Goal: Book appointment/travel/reservation

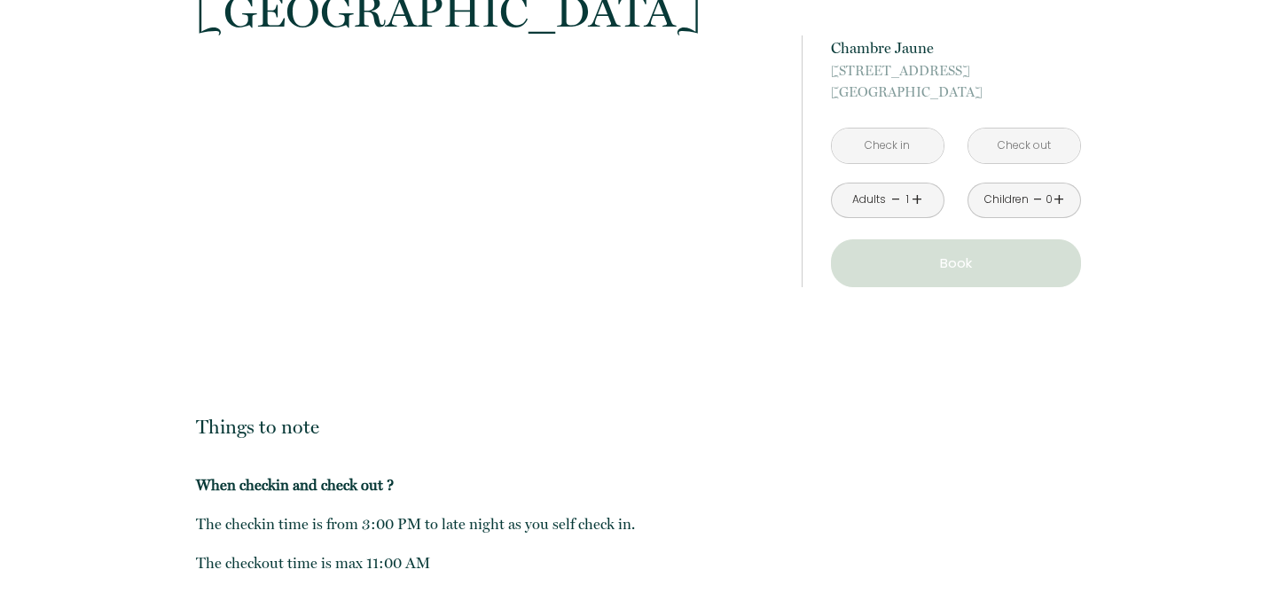
scroll to position [1545, 0]
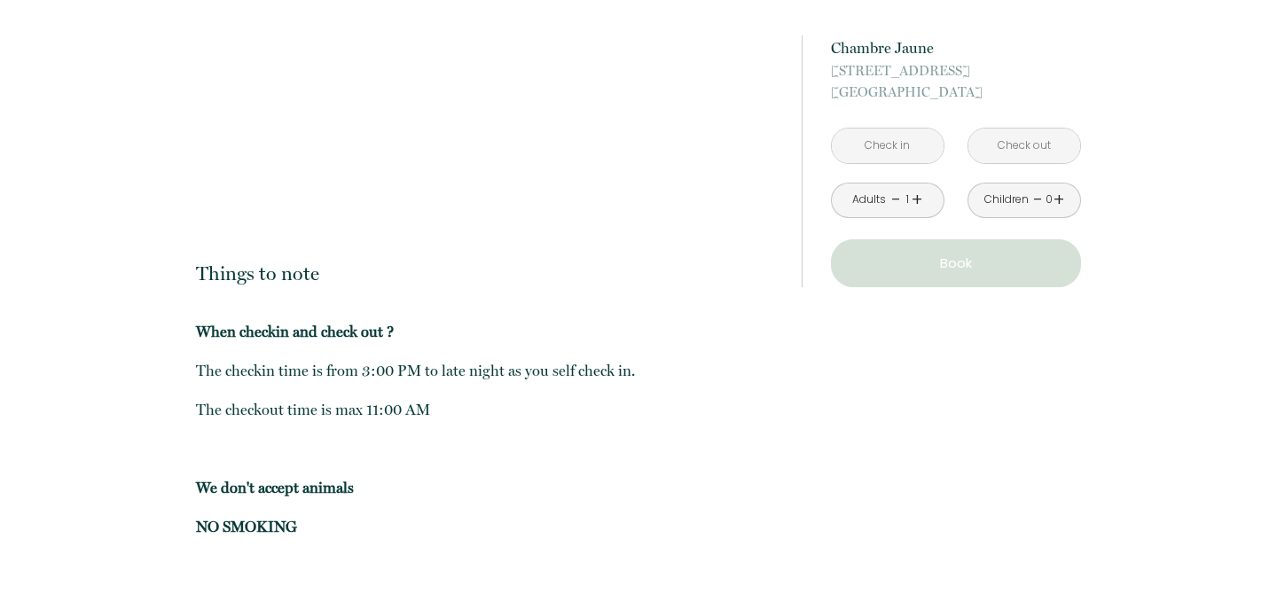
click at [875, 145] on input "text" at bounding box center [888, 146] width 112 height 35
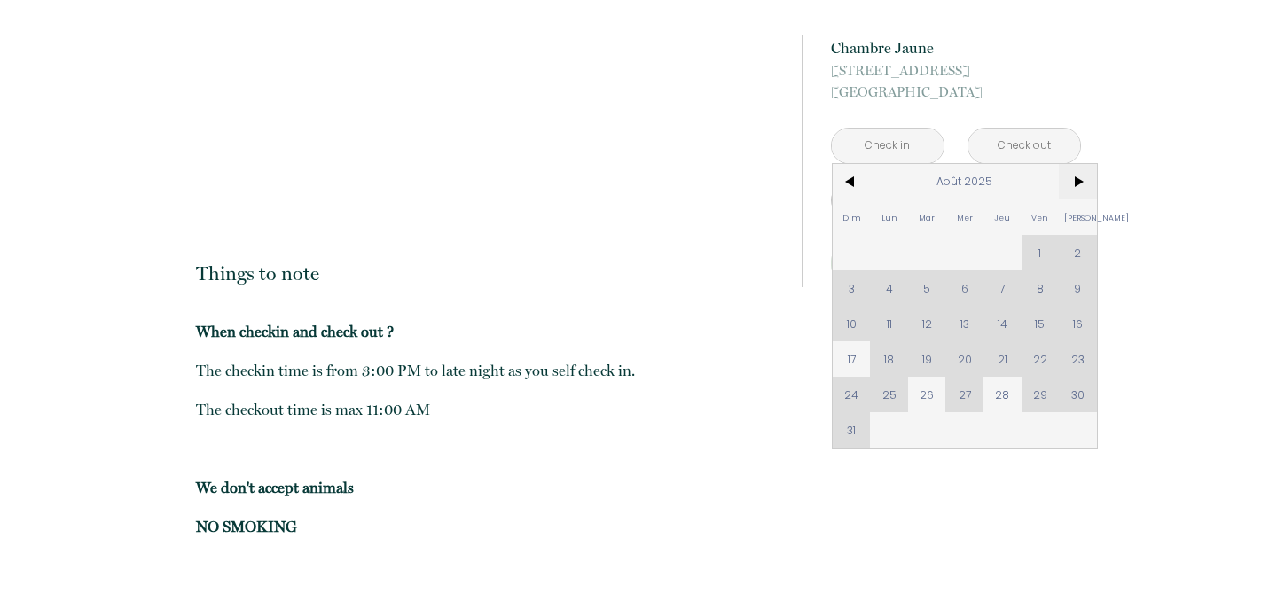
click at [1077, 180] on span ">" at bounding box center [1078, 181] width 38 height 35
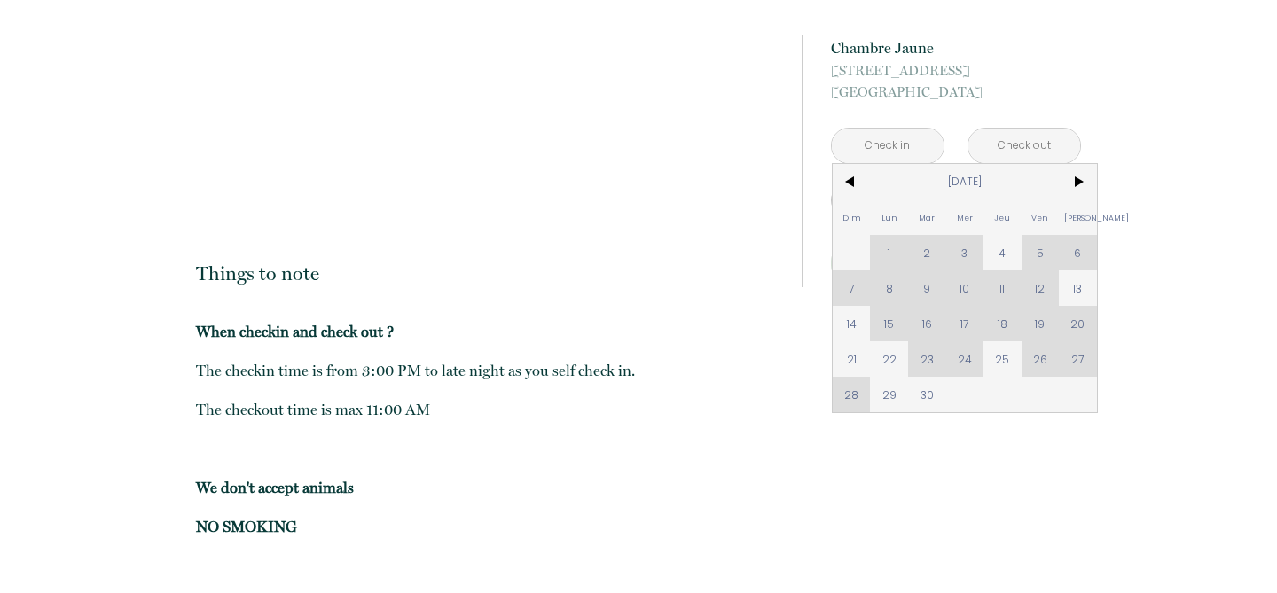
click at [853, 290] on div "Dim Lun Mar Mer Jeu Ven Sam 1 2 3 4 5 6 7 8 9 10 11 12 13 14 15 16 17 18 19 20 …" at bounding box center [965, 288] width 264 height 248
click at [598, 310] on div "Things to note When checkin and check out ? ​​​The checkin time is from 3:00 PM…" at bounding box center [487, 511] width 582 height 570
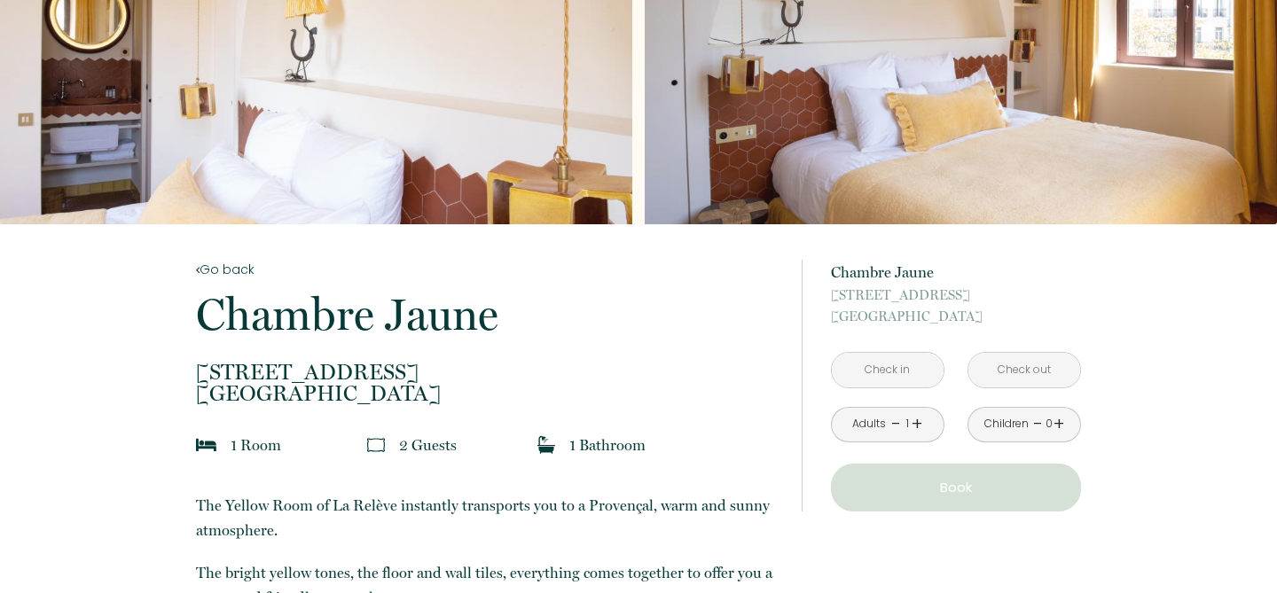
scroll to position [213, 0]
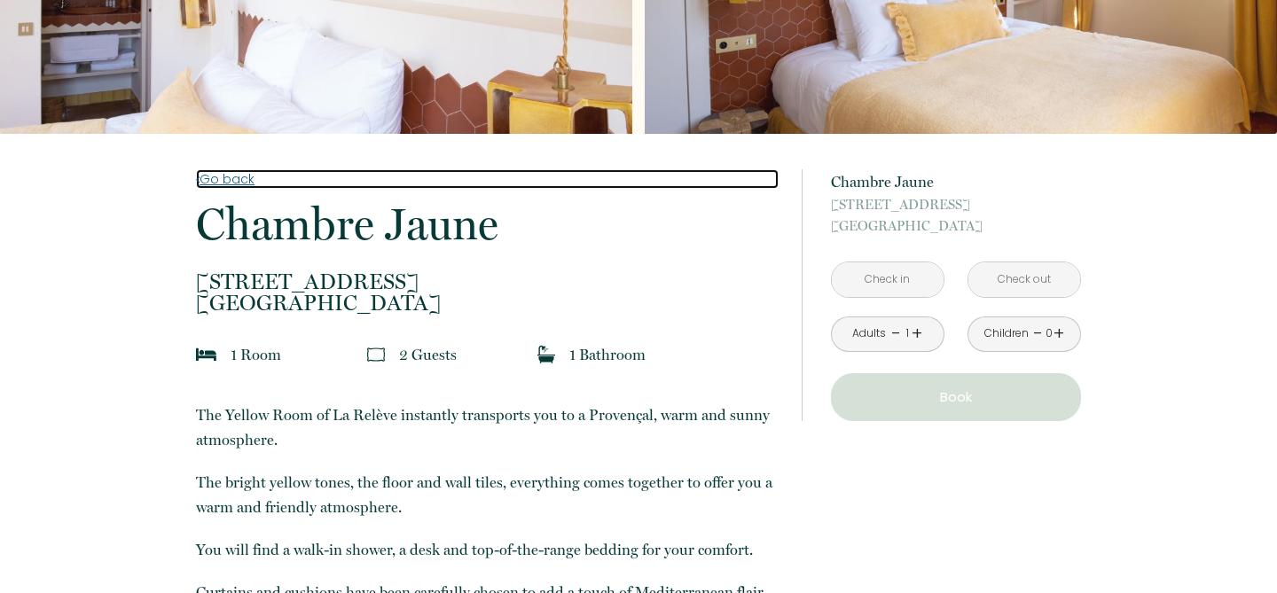
click at [222, 177] on link "Go back" at bounding box center [487, 179] width 582 height 20
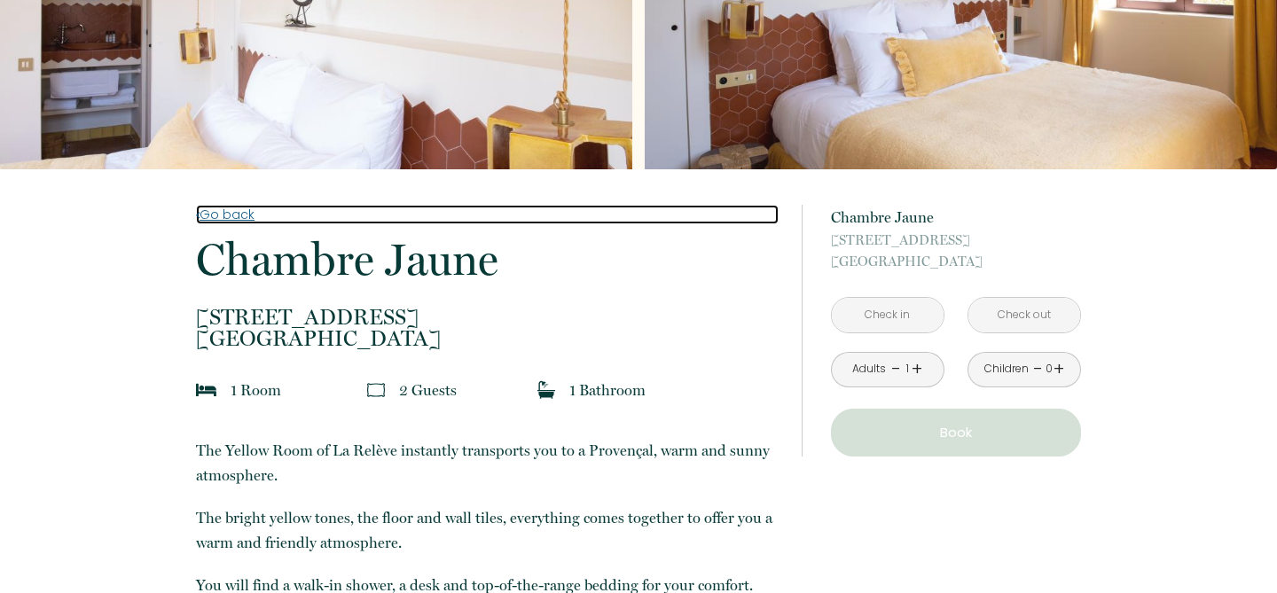
scroll to position [297, 0]
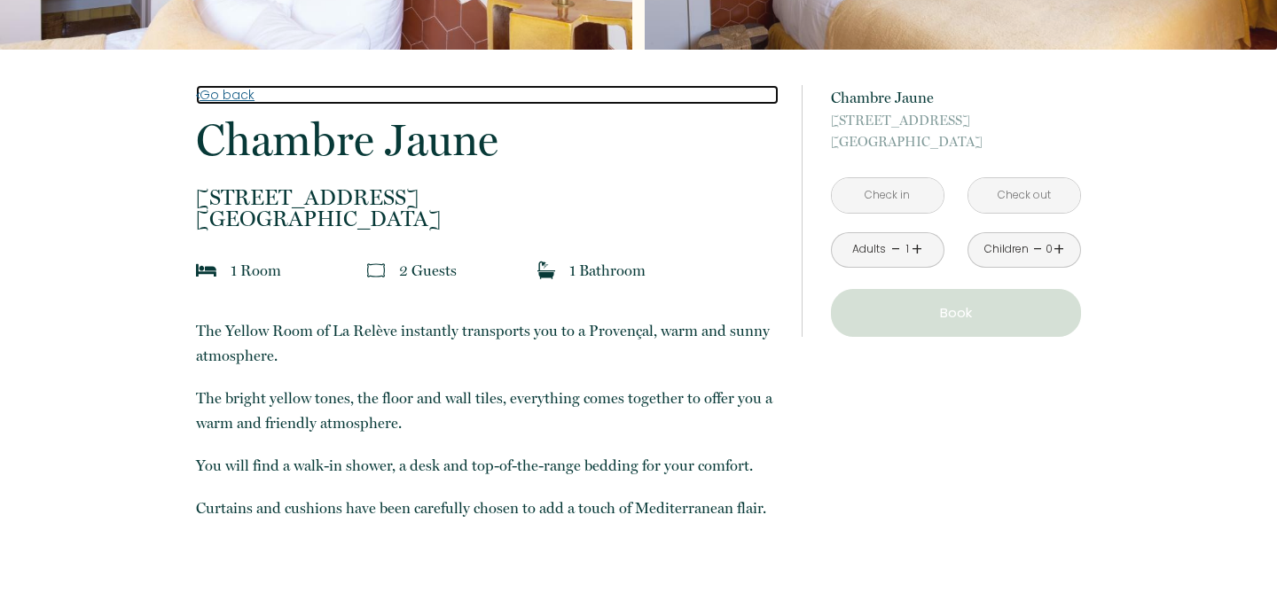
click at [213, 92] on link "Go back" at bounding box center [487, 95] width 582 height 20
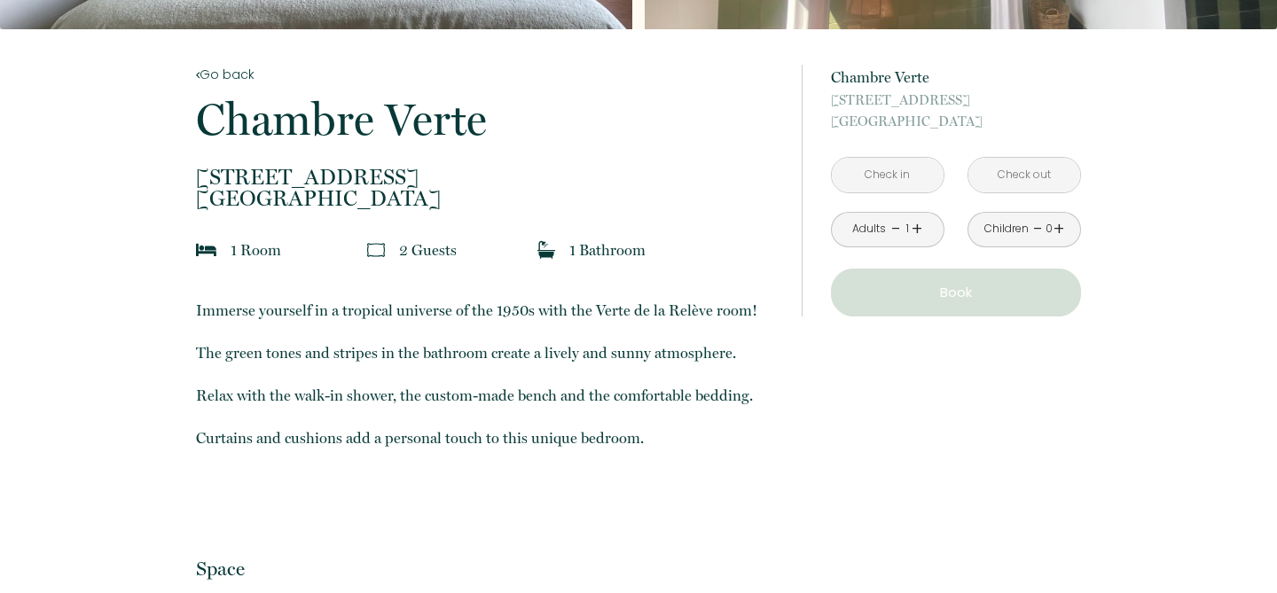
scroll to position [691, 0]
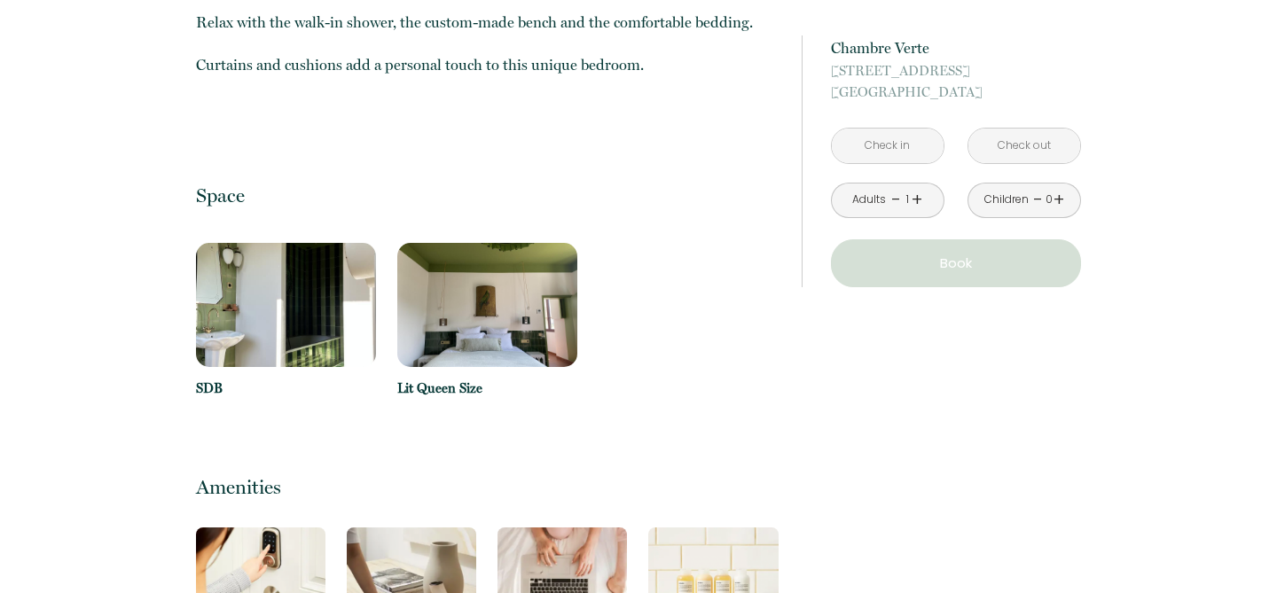
click at [866, 145] on input "text" at bounding box center [888, 146] width 112 height 35
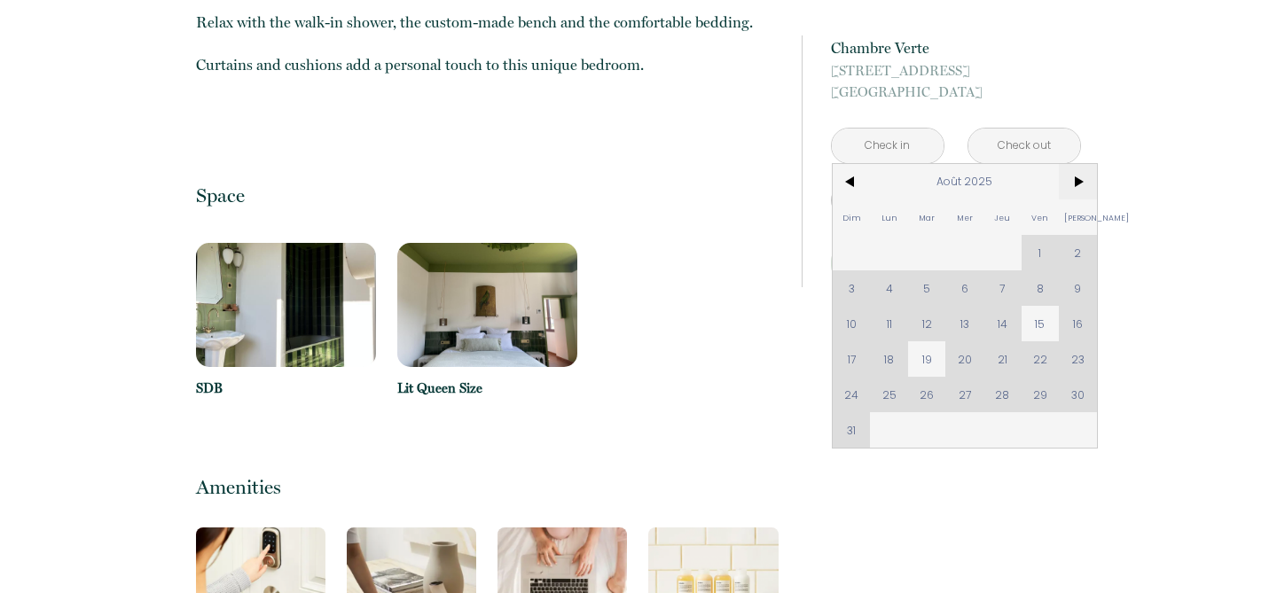
click at [1080, 178] on span ">" at bounding box center [1078, 181] width 38 height 35
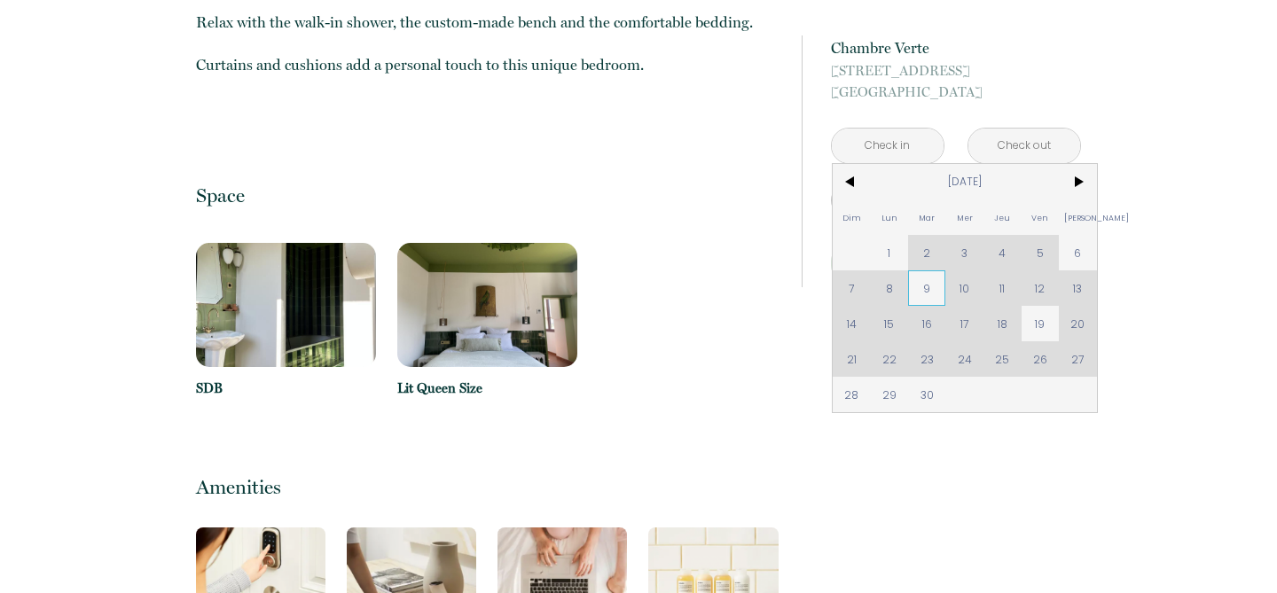
click at [923, 289] on span "9" at bounding box center [927, 287] width 38 height 35
type input "Mar [DATE]"
type input "Mer [DATE]"
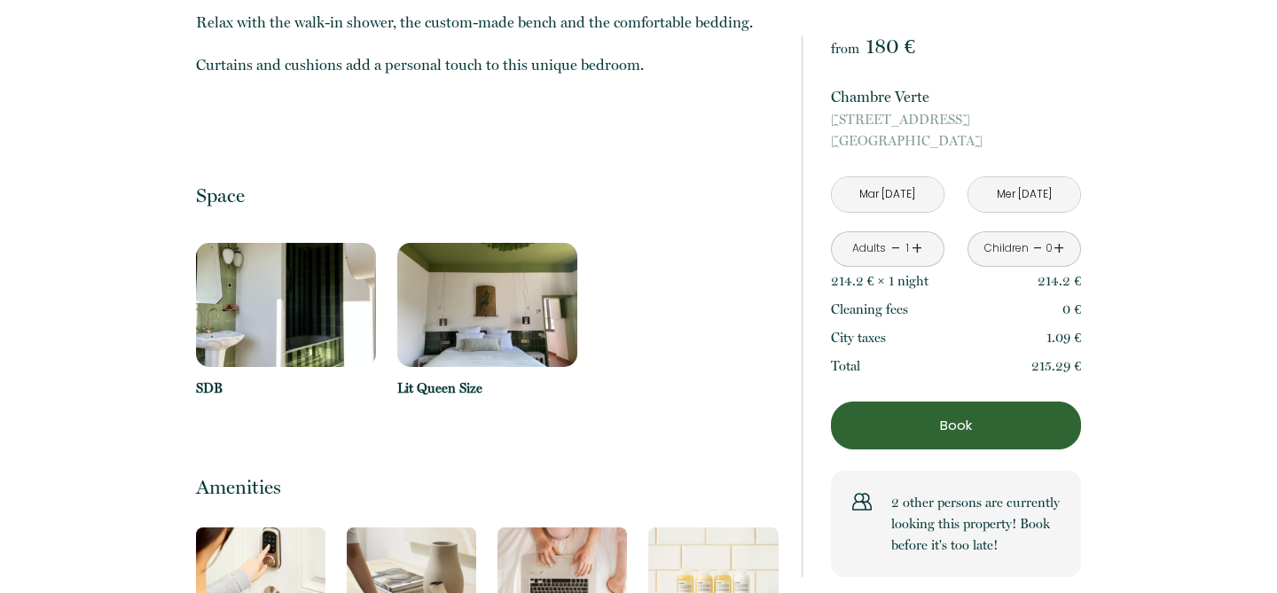
click at [1015, 197] on input "Mer [DATE]" at bounding box center [1024, 194] width 112 height 35
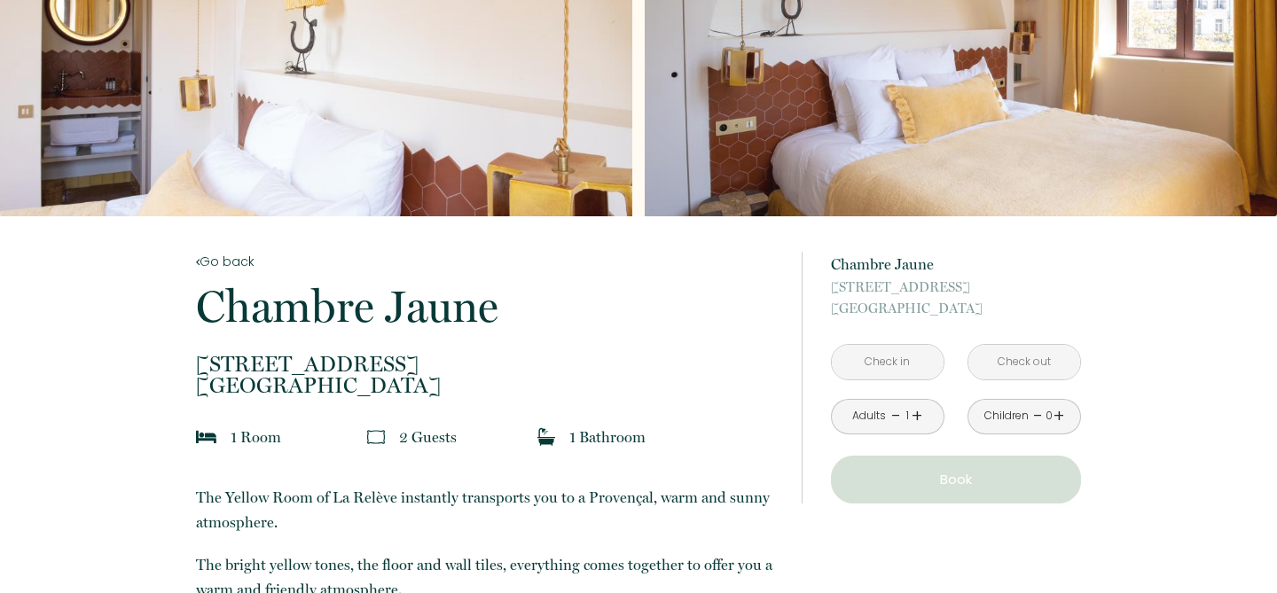
scroll to position [303, 0]
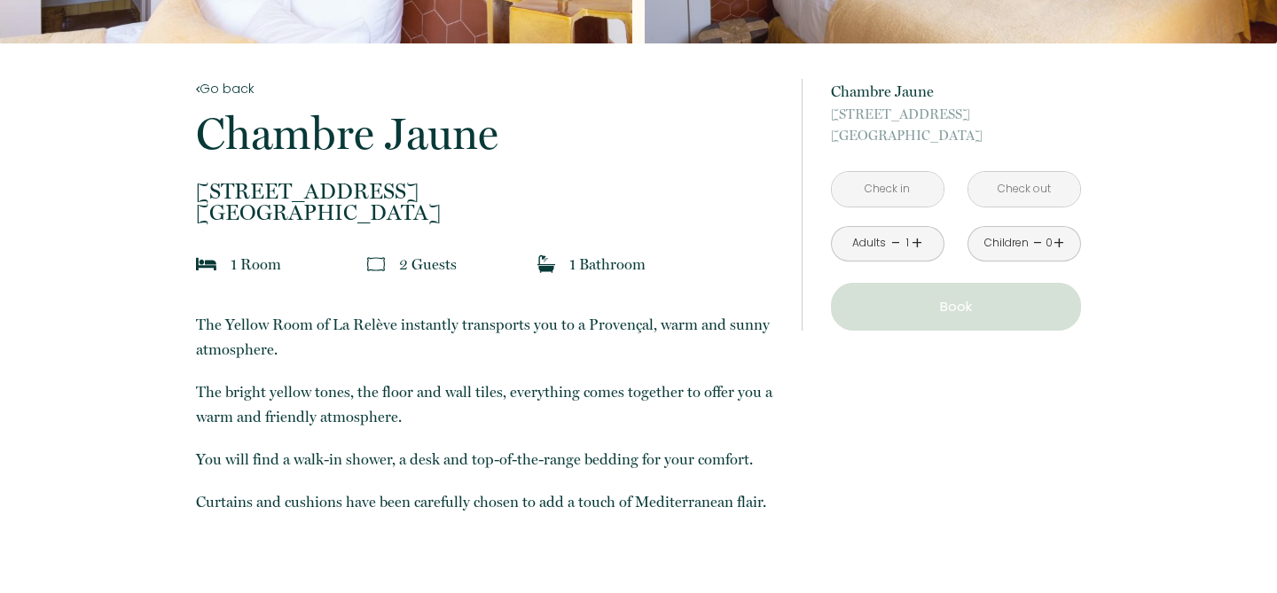
click at [902, 189] on input "text" at bounding box center [888, 189] width 112 height 35
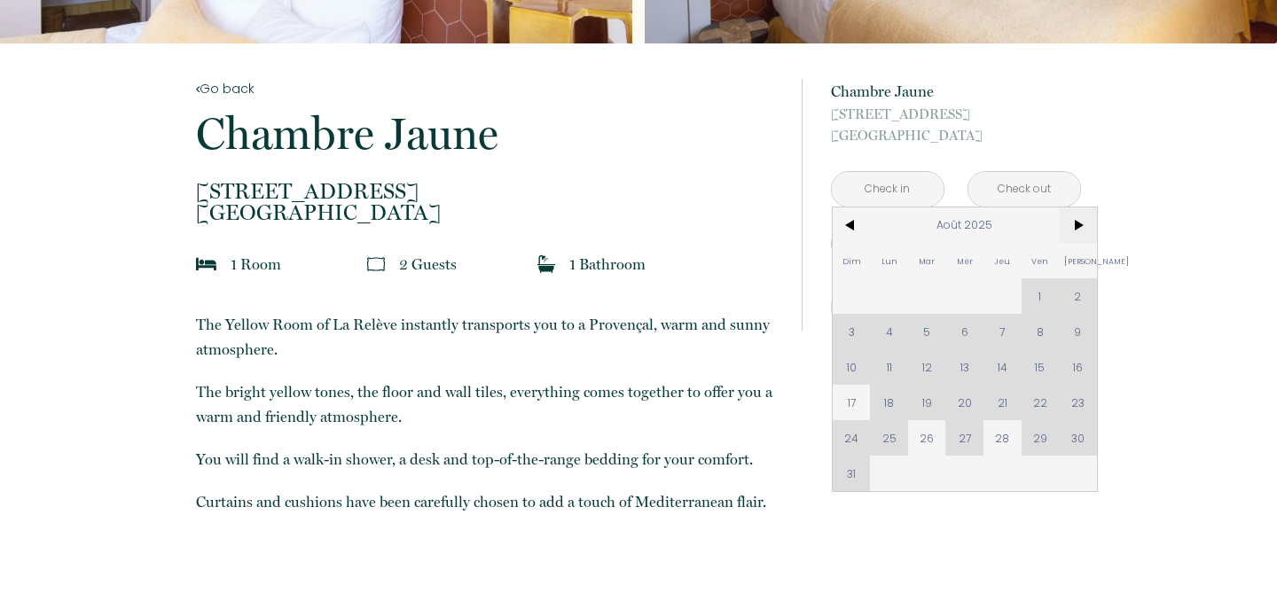
click at [1082, 221] on span ">" at bounding box center [1078, 225] width 38 height 35
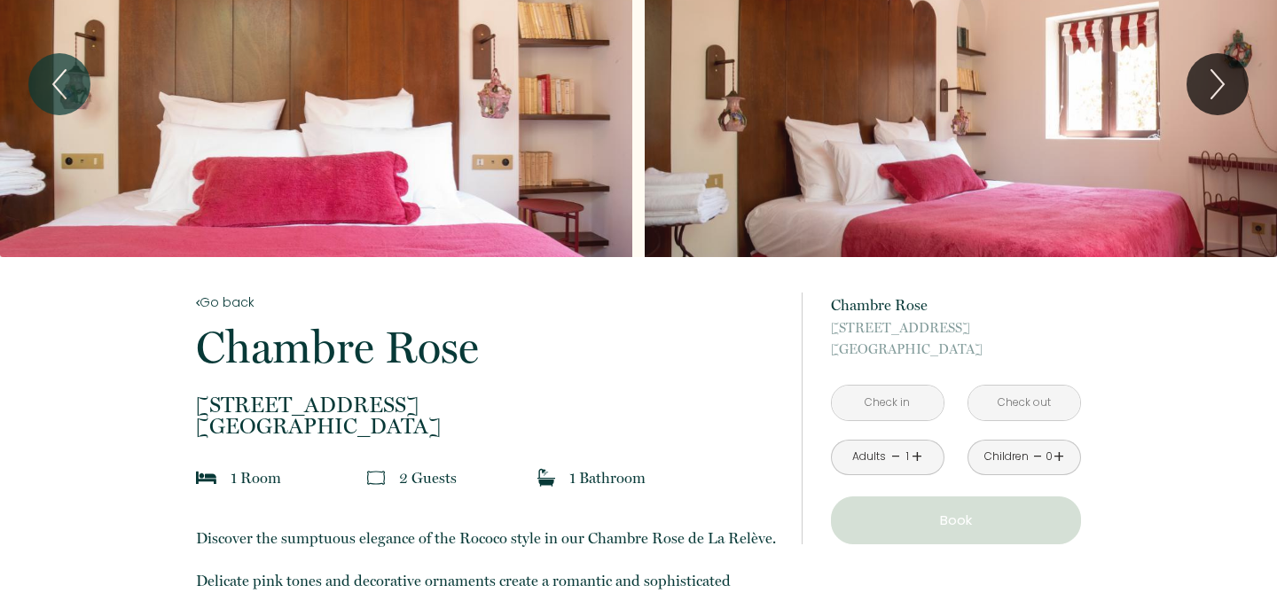
scroll to position [184, 0]
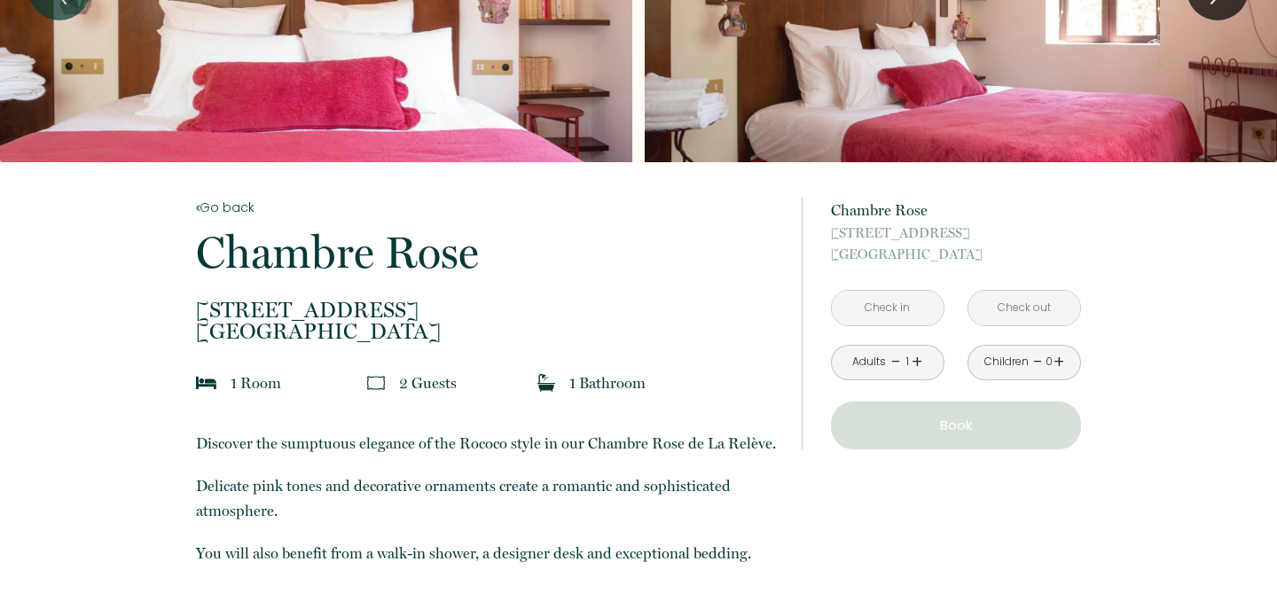
click at [903, 314] on input "text" at bounding box center [888, 308] width 112 height 35
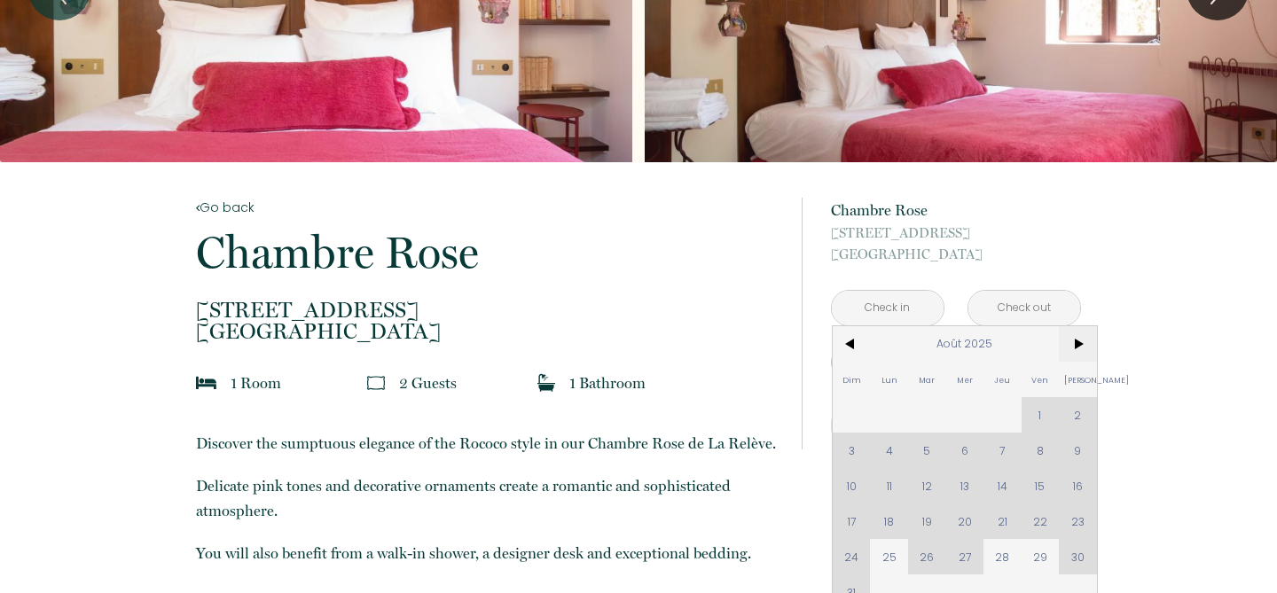
click at [1077, 344] on span ">" at bounding box center [1078, 343] width 38 height 35
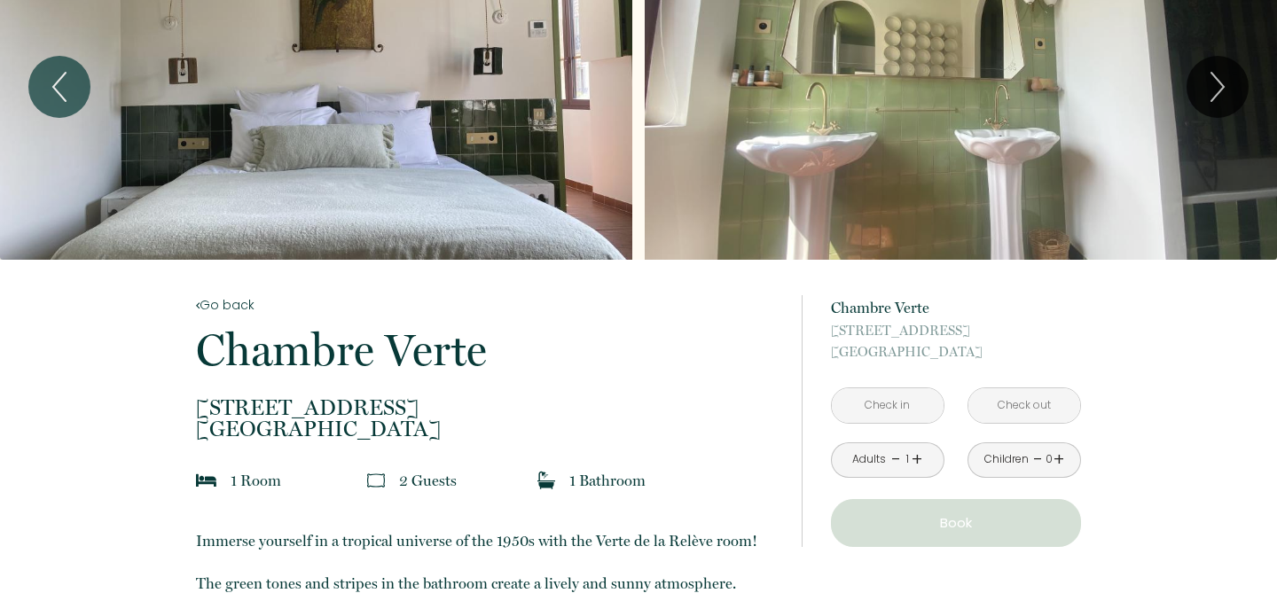
scroll to position [105, 0]
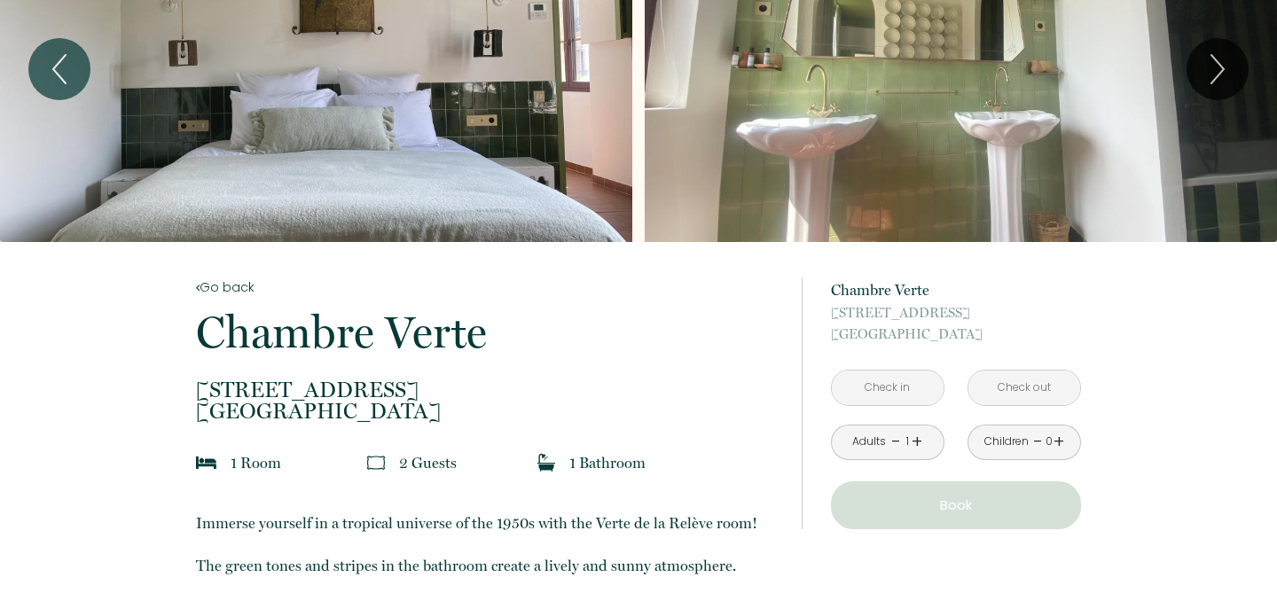
click at [852, 380] on input "text" at bounding box center [888, 388] width 112 height 35
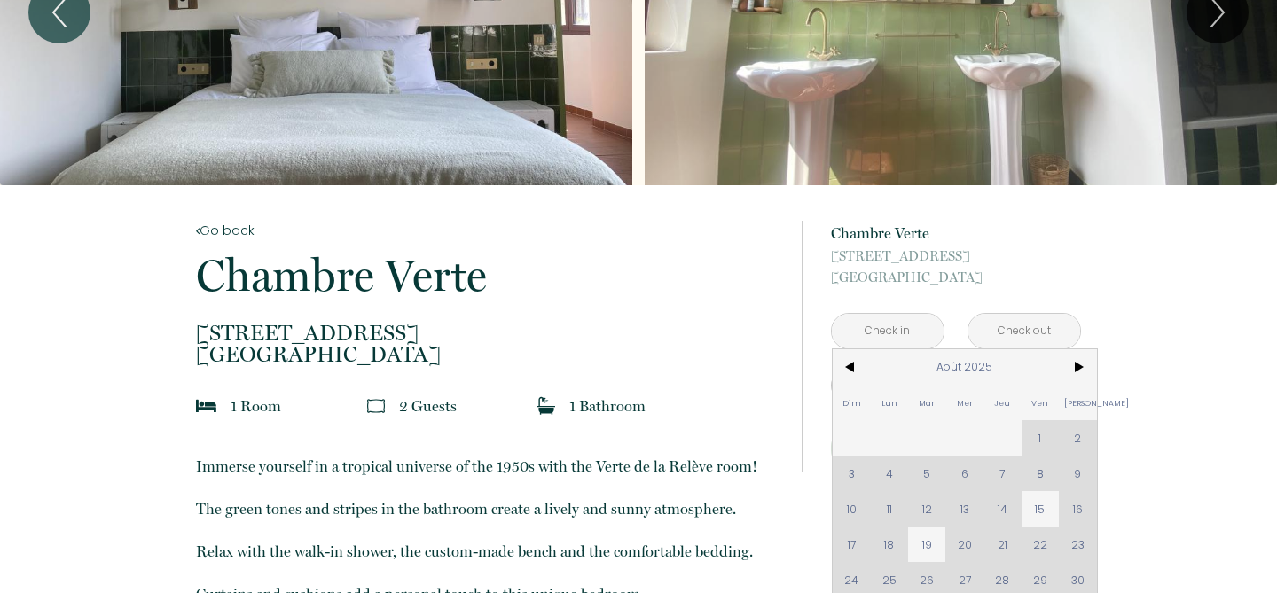
scroll to position [279, 0]
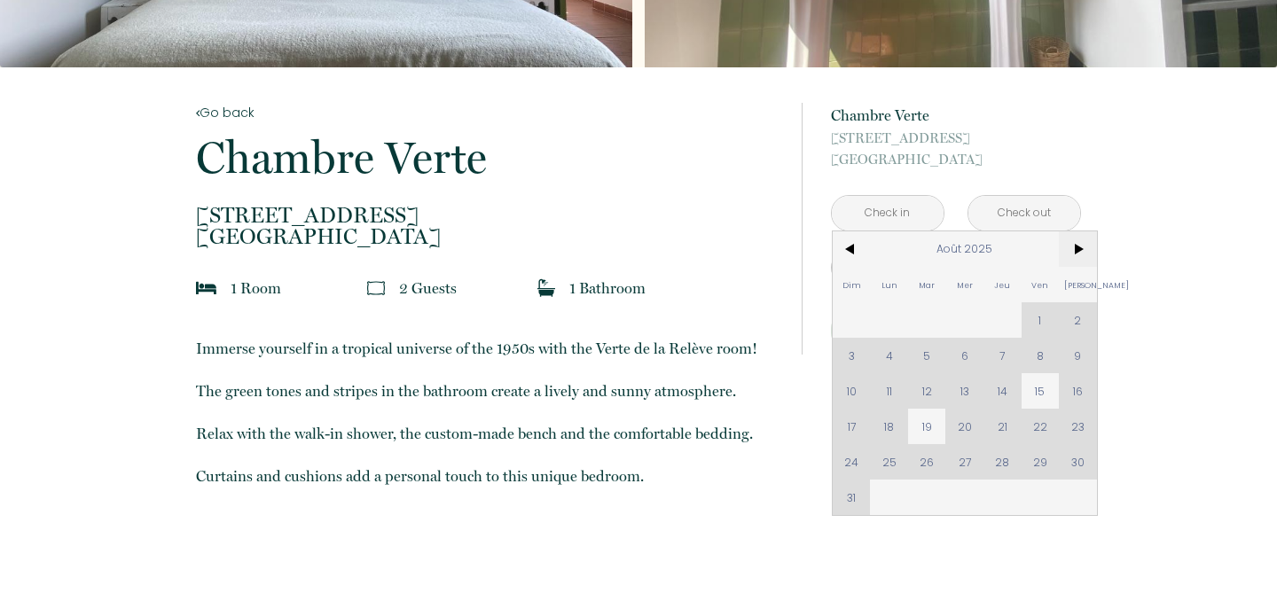
click at [1083, 241] on span ">" at bounding box center [1078, 248] width 38 height 35
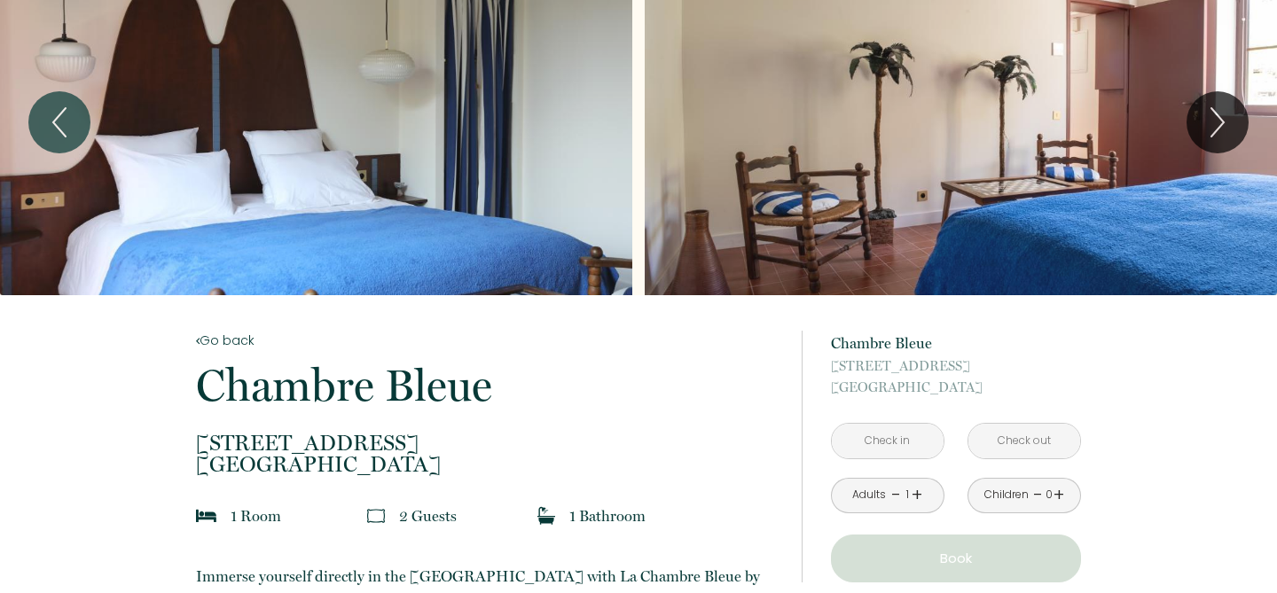
scroll to position [211, 0]
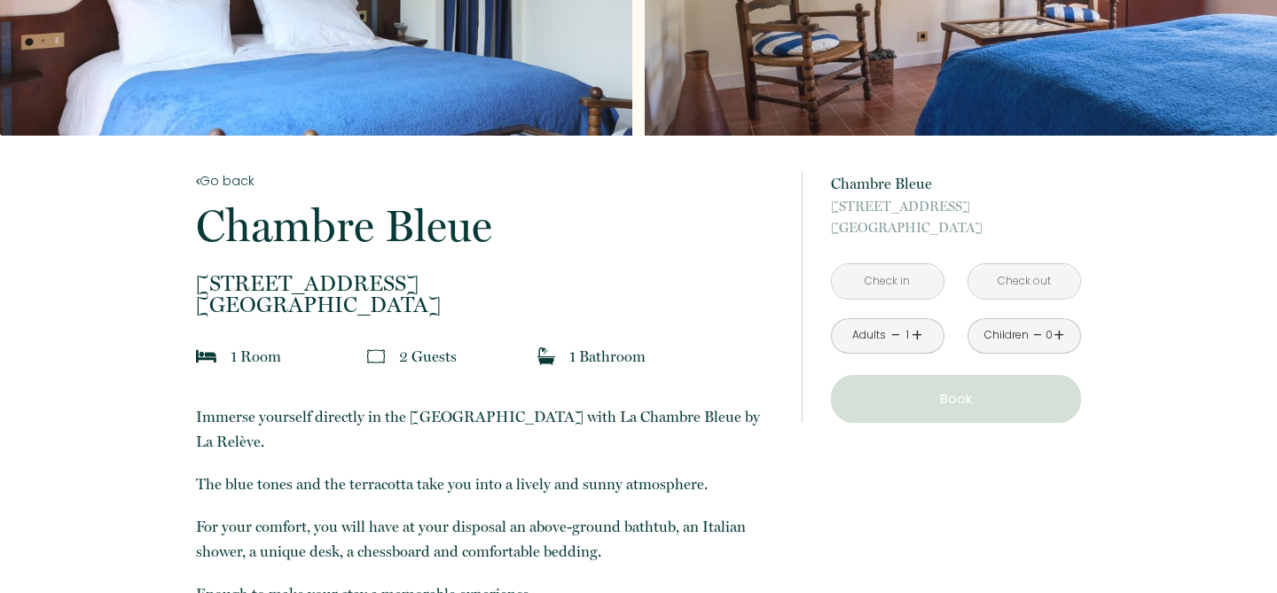
click at [861, 270] on input "text" at bounding box center [888, 281] width 112 height 35
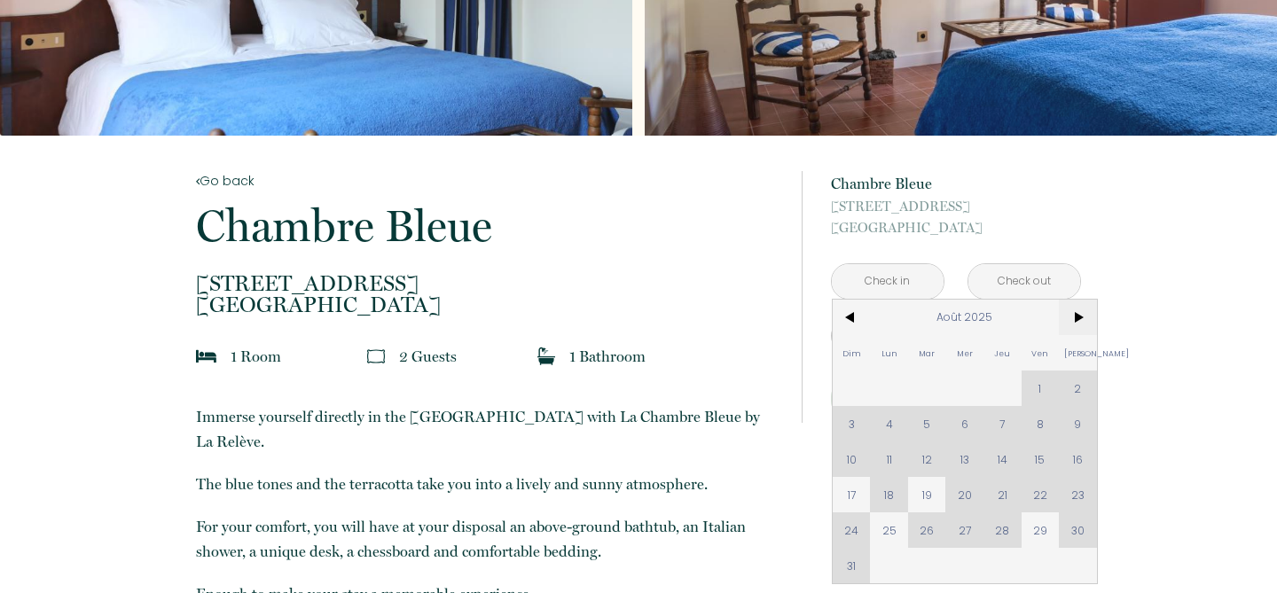
click at [1075, 319] on span ">" at bounding box center [1078, 317] width 38 height 35
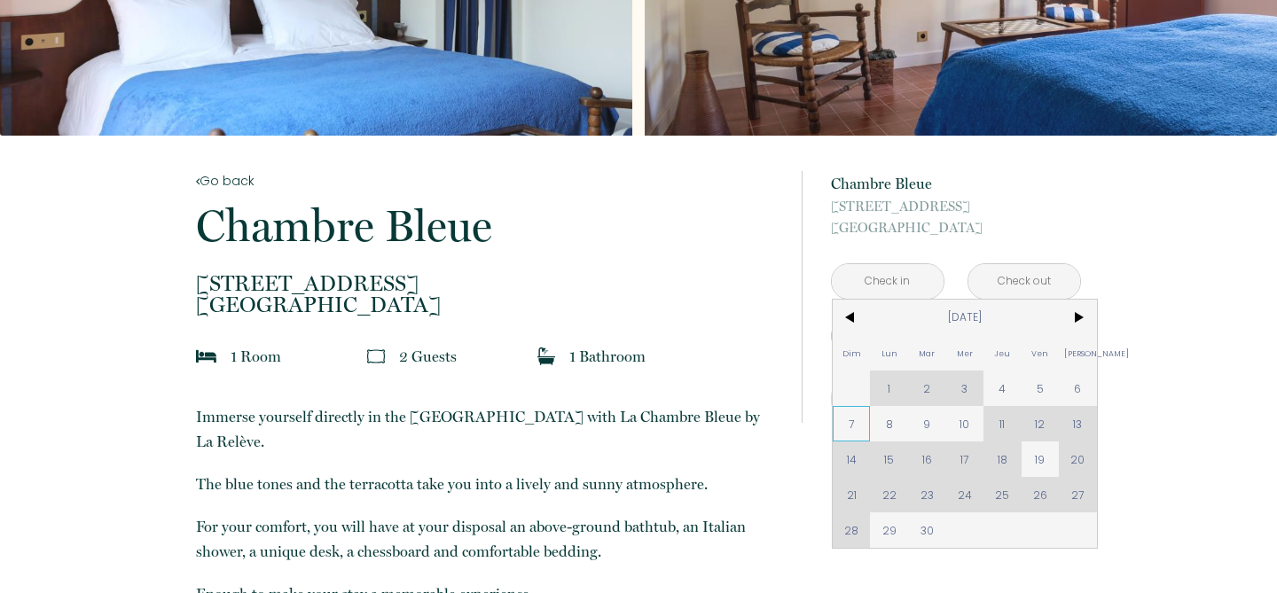
click at [852, 430] on span "7" at bounding box center [852, 423] width 38 height 35
type input "Dim [DATE]"
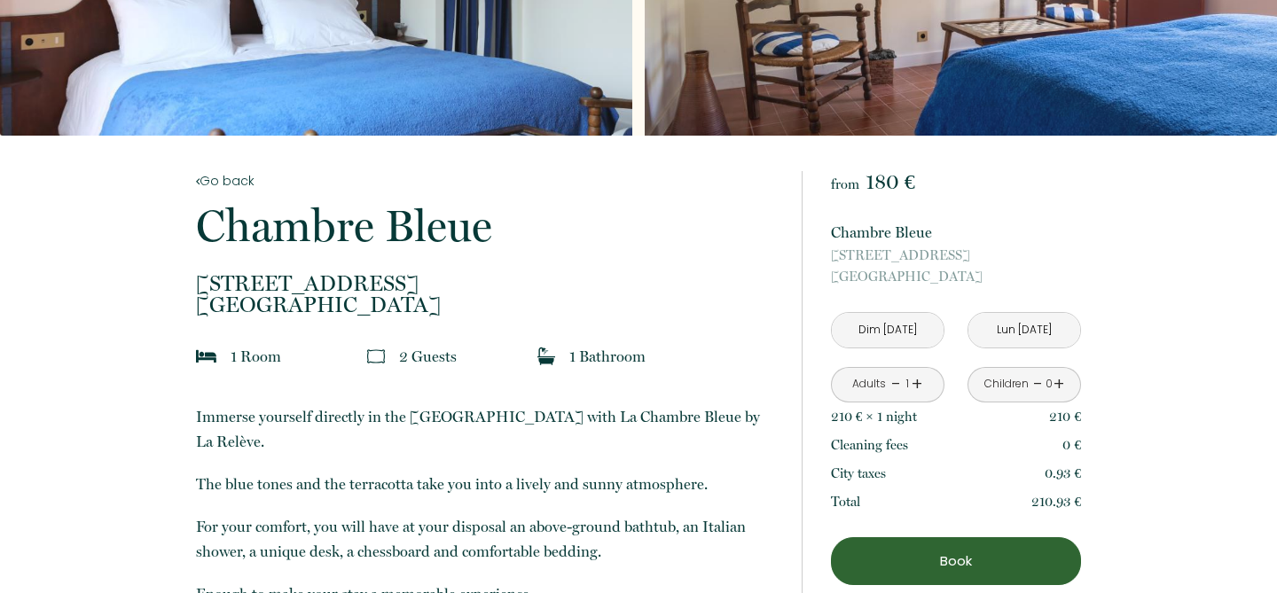
click at [1013, 325] on input "Lun [DATE]" at bounding box center [1024, 330] width 112 height 35
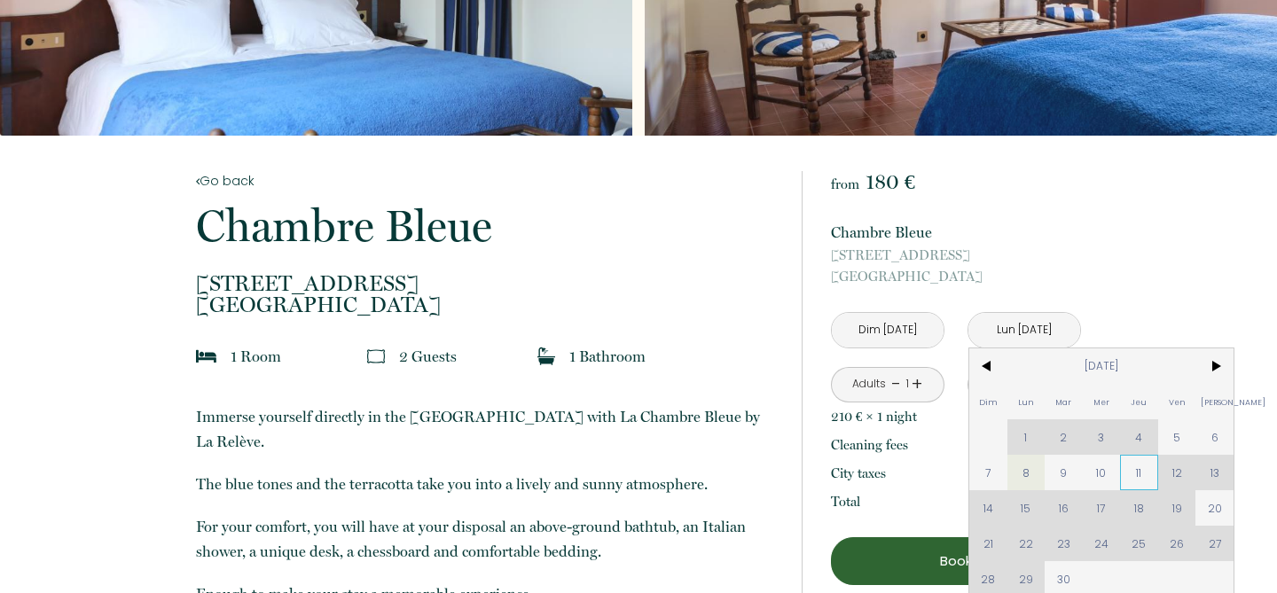
click at [1138, 471] on span "11" at bounding box center [1139, 472] width 38 height 35
type input "Jeu [DATE]"
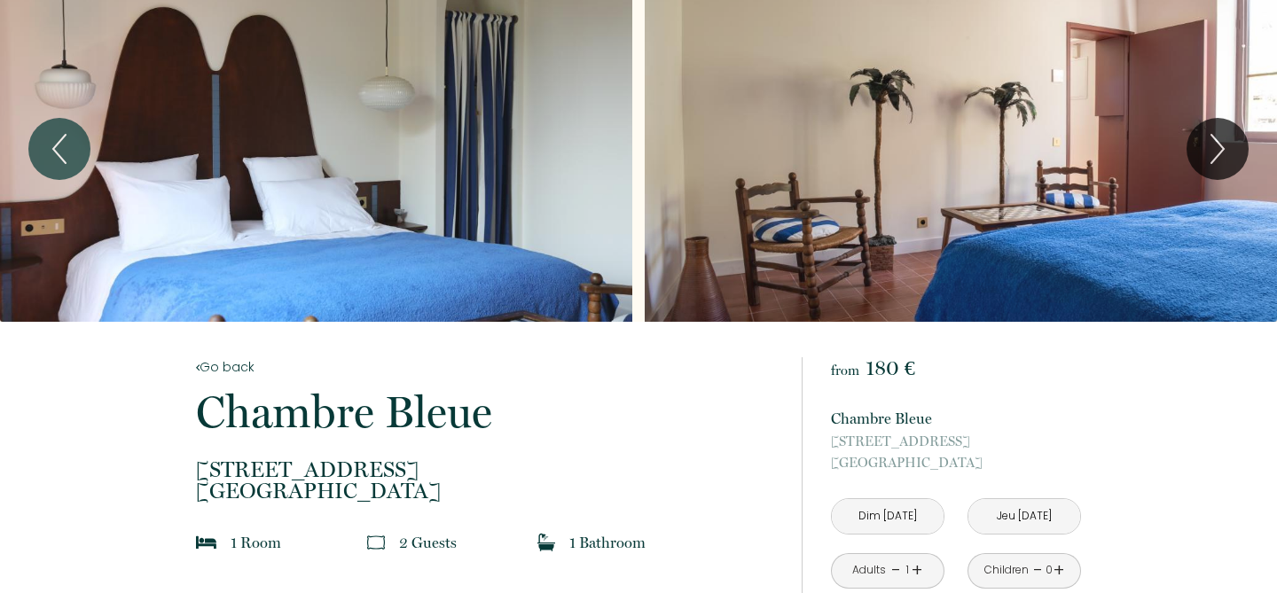
scroll to position [0, 0]
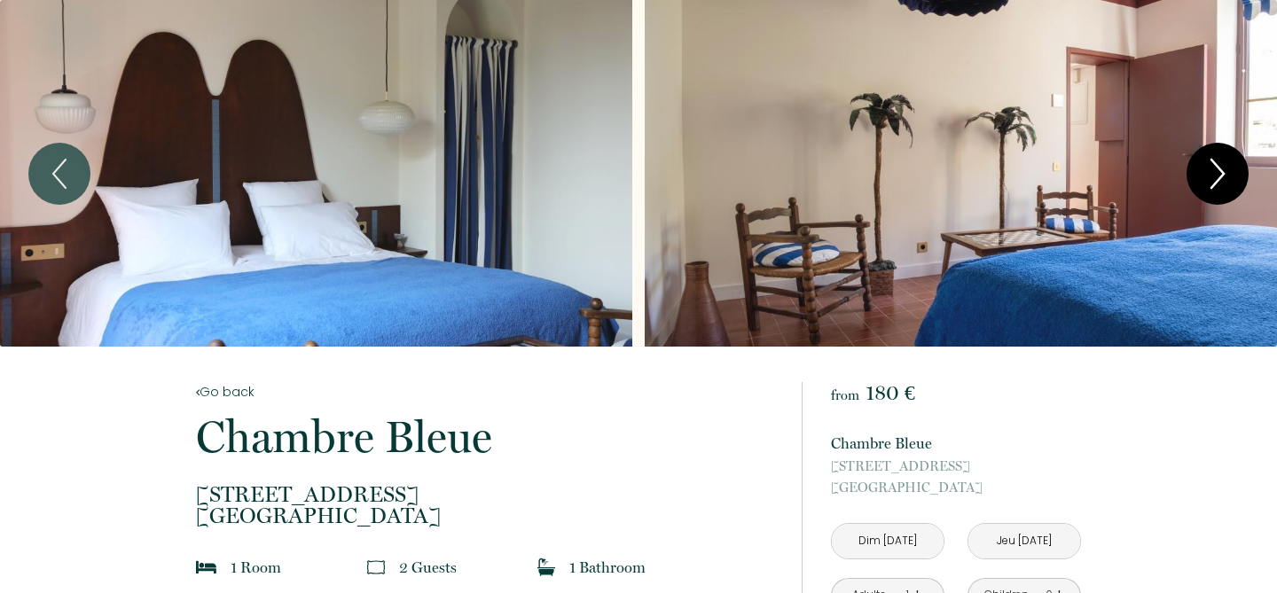
click at [1229, 173] on icon "Next" at bounding box center [1217, 173] width 37 height 53
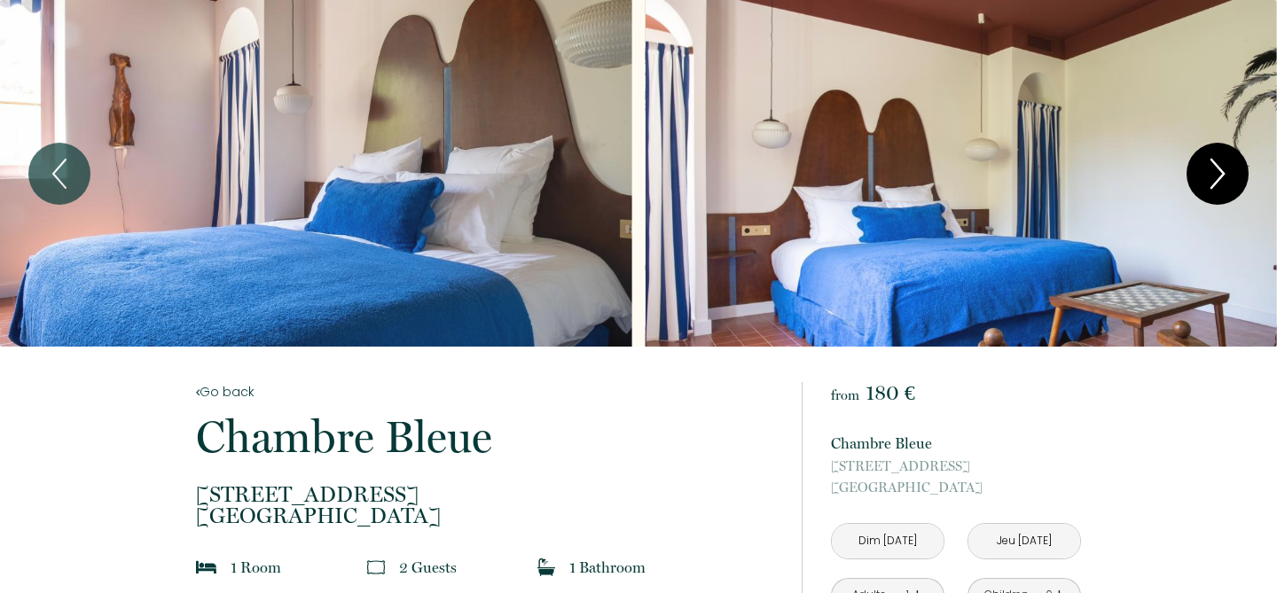
click at [1225, 171] on icon "Next" at bounding box center [1217, 173] width 37 height 53
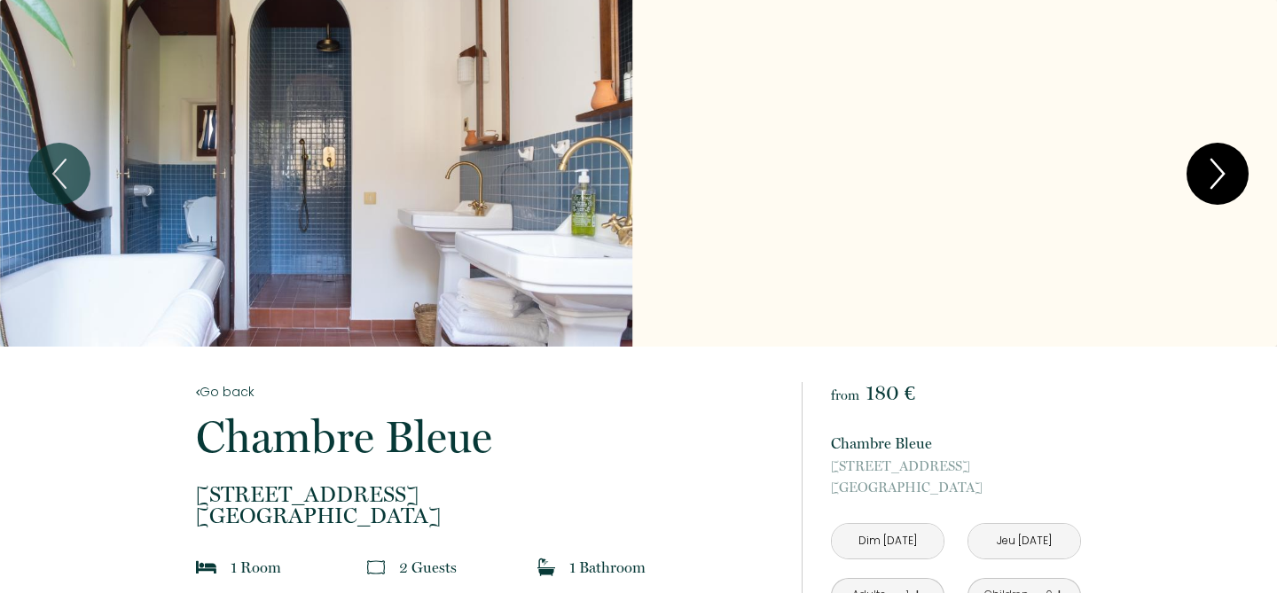
click at [1225, 171] on icon "Next" at bounding box center [1217, 173] width 37 height 53
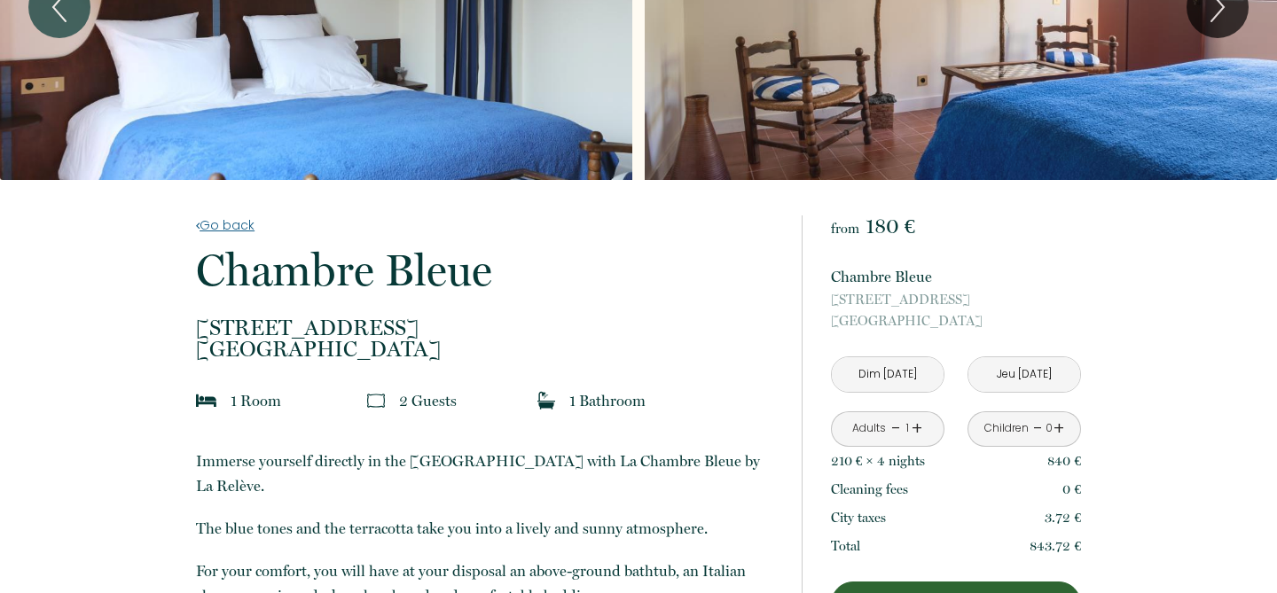
scroll to position [427, 0]
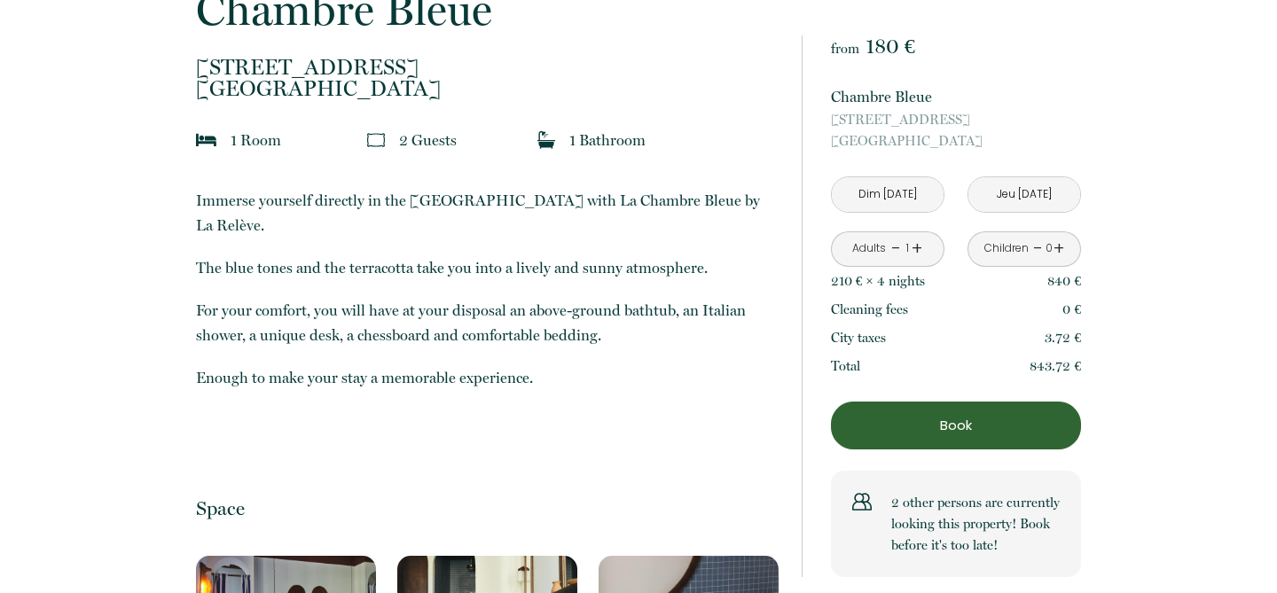
click at [869, 197] on input "Dim 07 Sep 2025" at bounding box center [888, 194] width 112 height 35
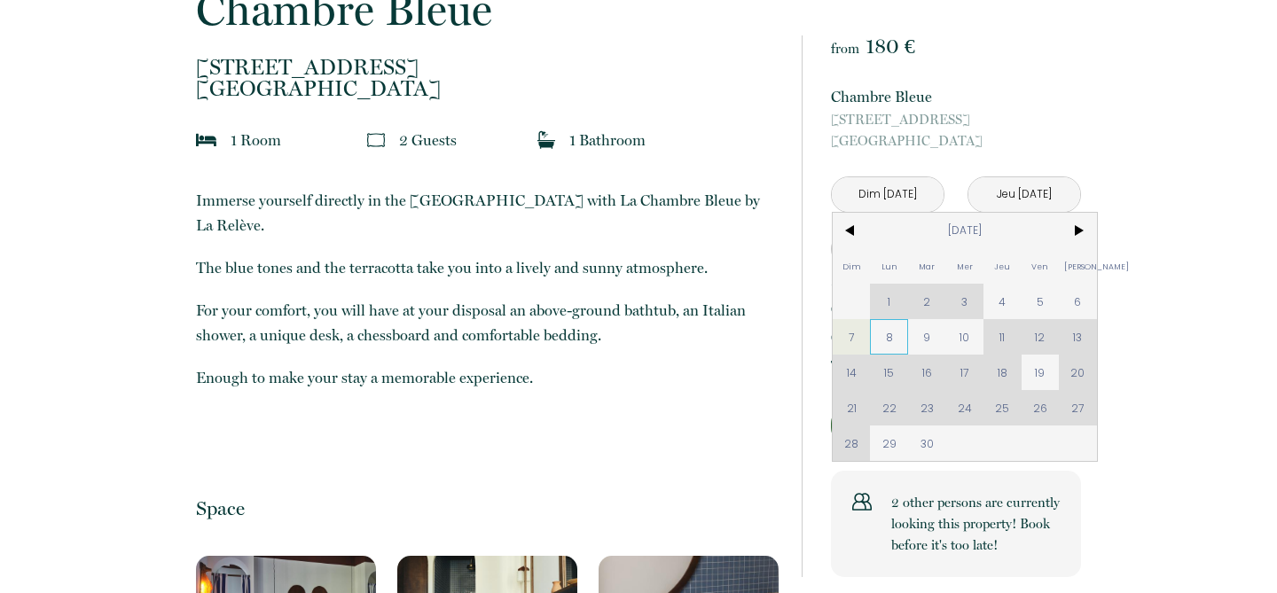
click at [882, 344] on span "8" at bounding box center [889, 336] width 38 height 35
type input "Lun 08 Sep 2025"
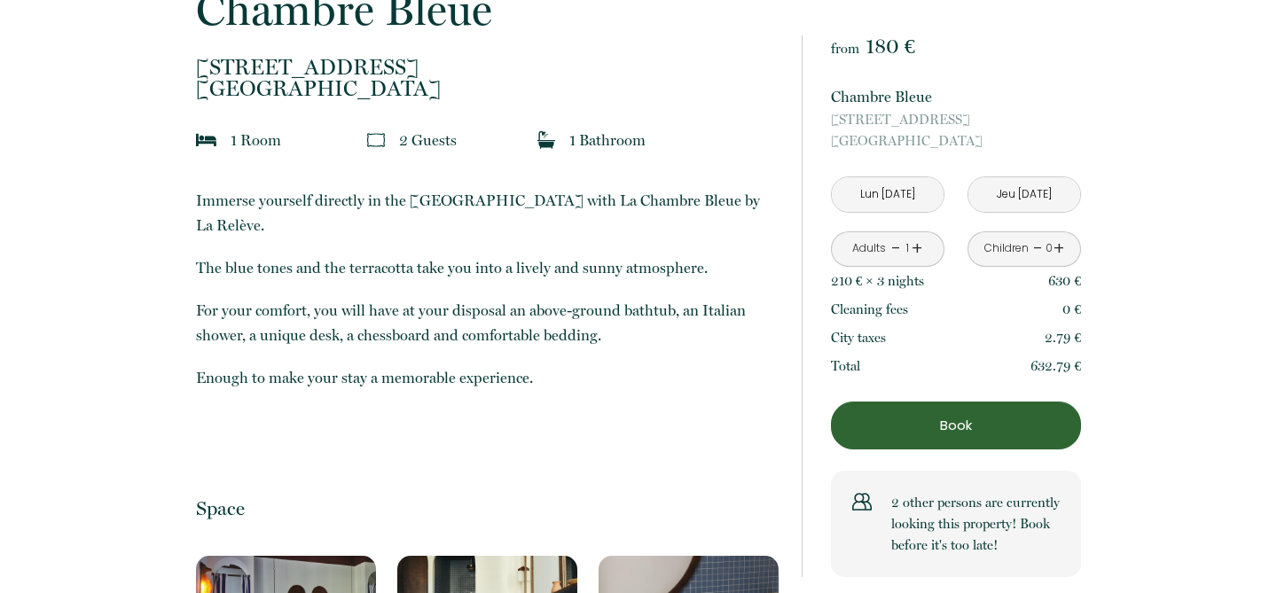
click at [997, 202] on input "Jeu 11 Sep 2025" at bounding box center [1024, 194] width 112 height 35
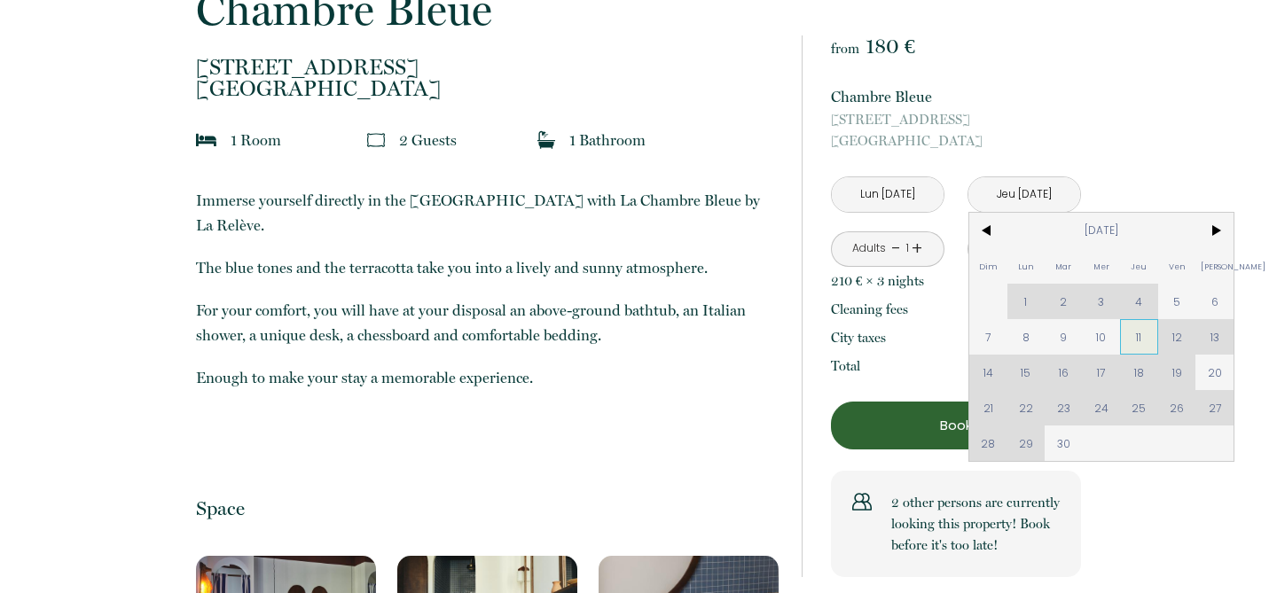
click at [1135, 337] on span "11" at bounding box center [1139, 336] width 38 height 35
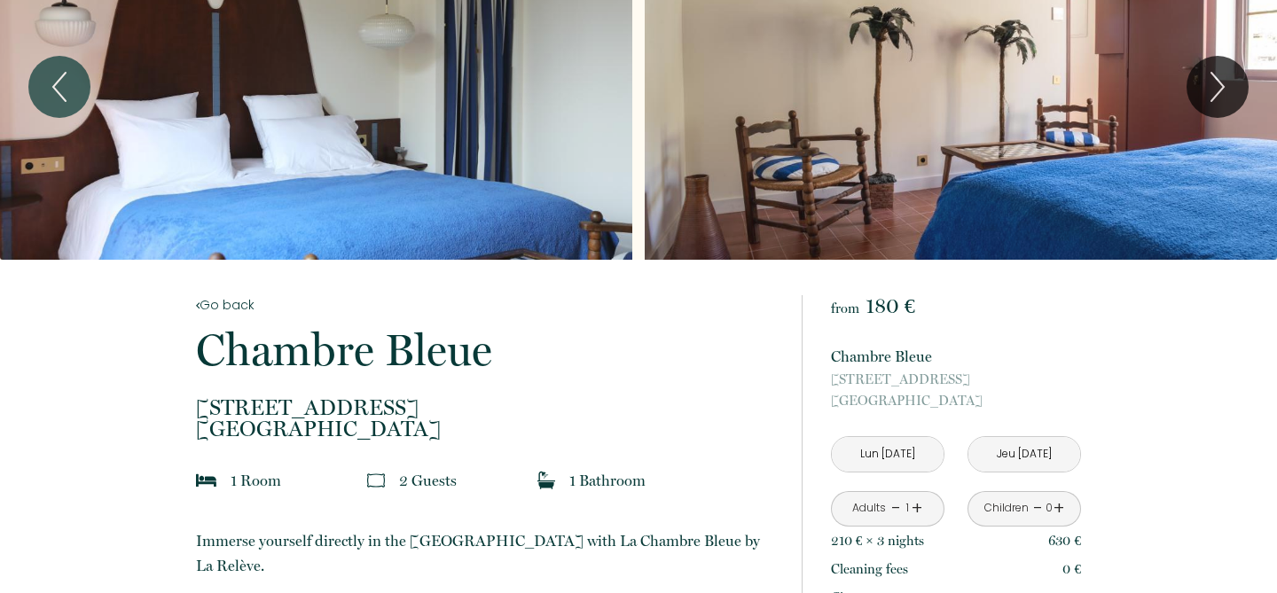
scroll to position [0, 0]
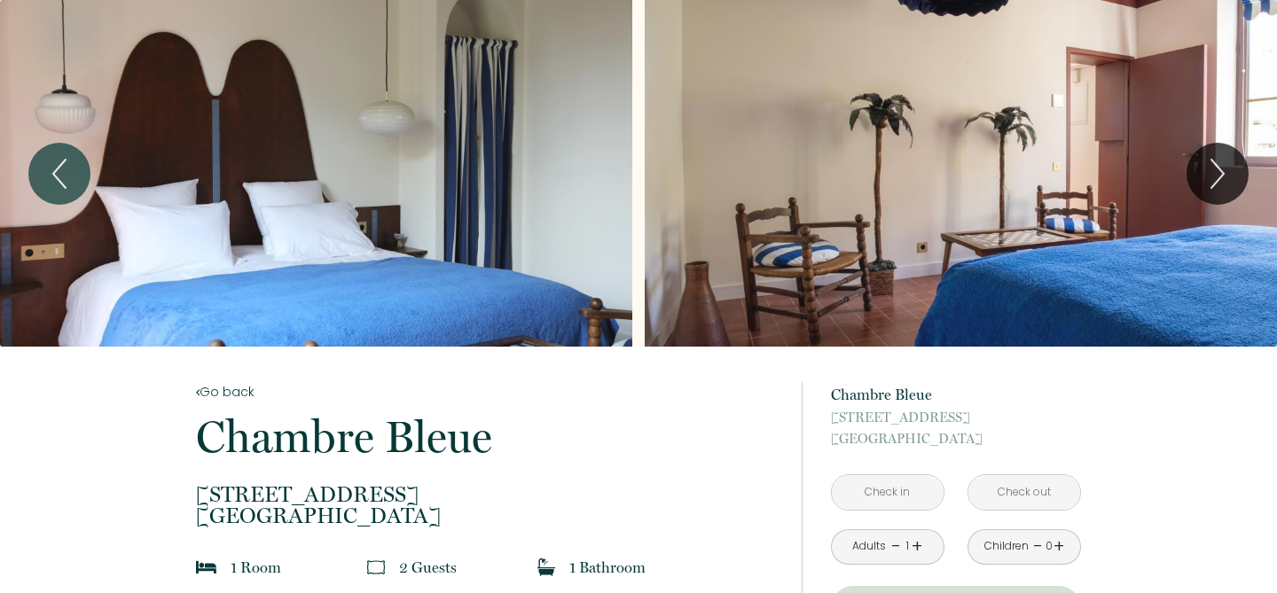
scroll to position [480, 0]
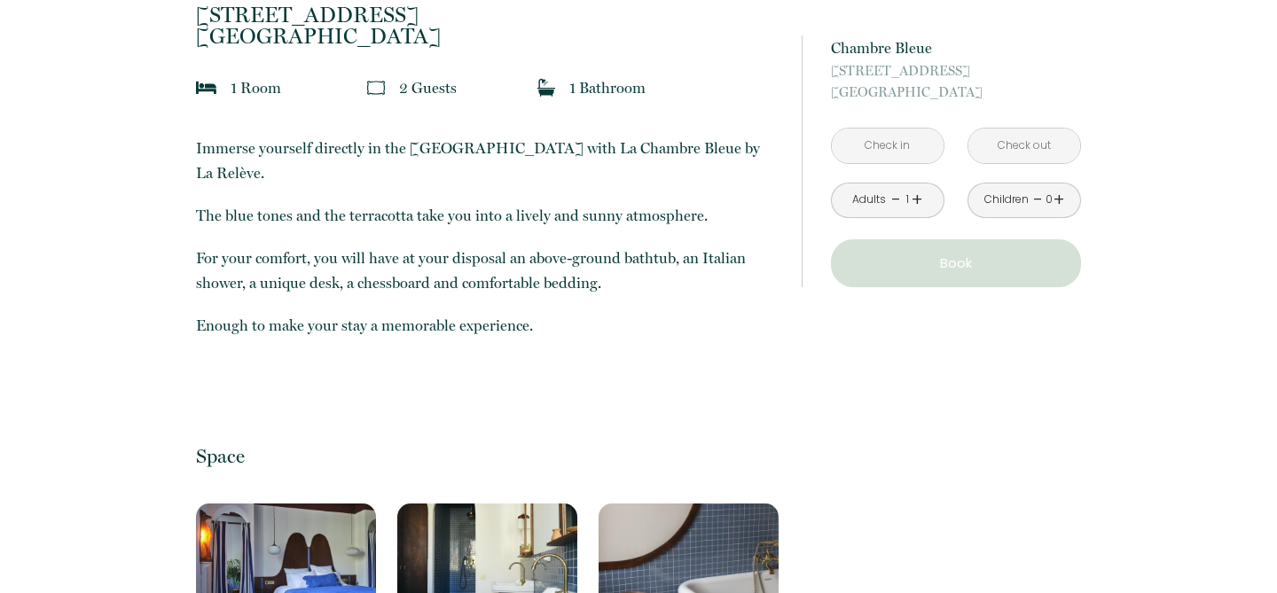
click at [879, 147] on input "text" at bounding box center [888, 146] width 112 height 35
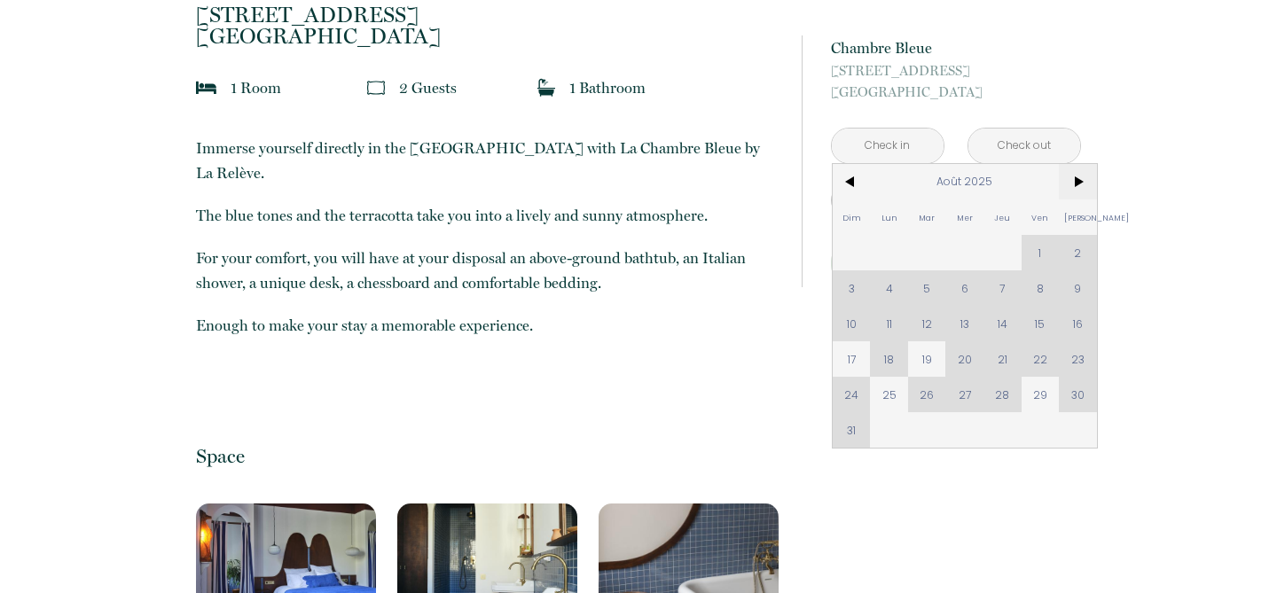
click at [1076, 181] on span ">" at bounding box center [1078, 181] width 38 height 35
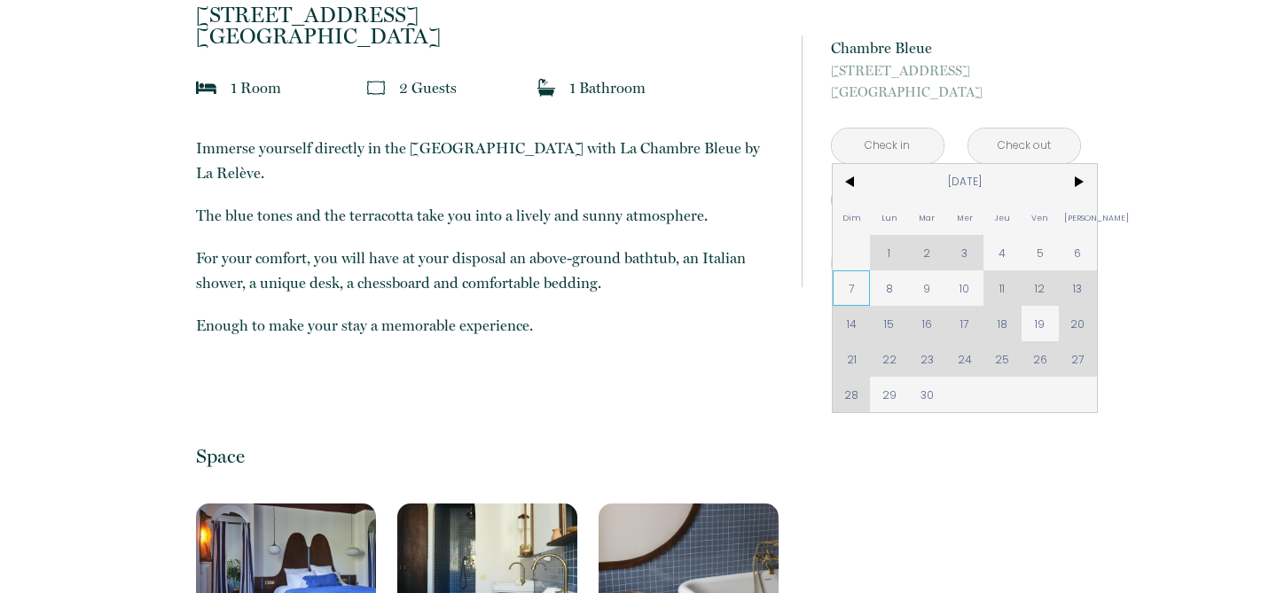
click at [850, 290] on span "7" at bounding box center [852, 287] width 38 height 35
type input "Dim [DATE]"
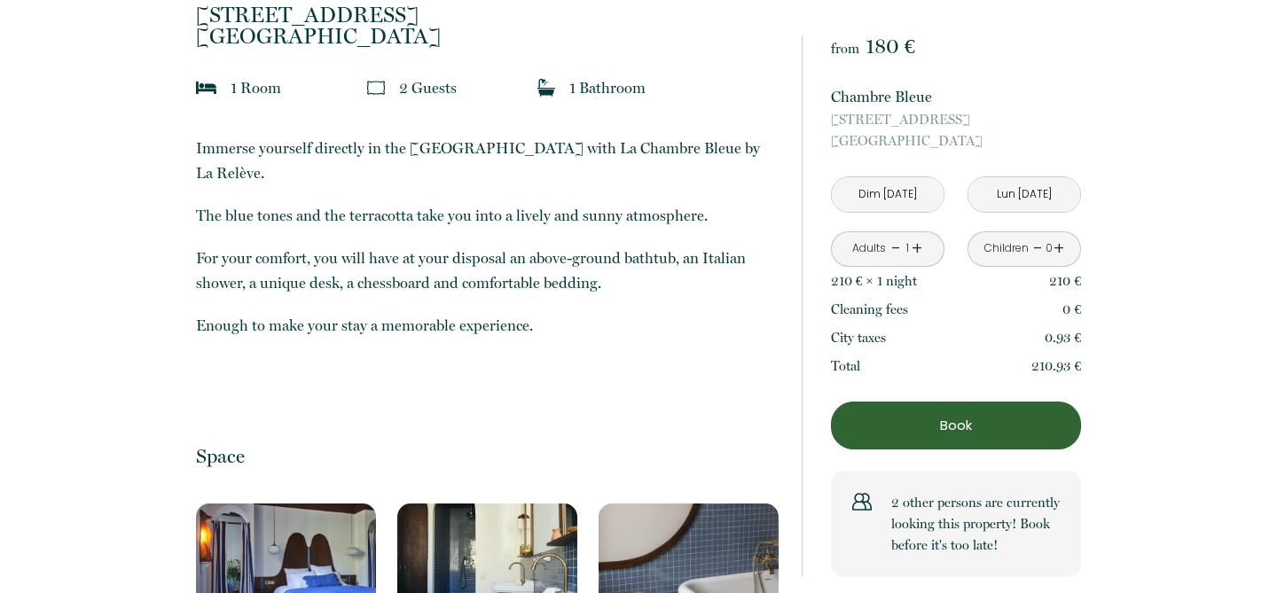
click at [982, 200] on input "Lun [DATE]" at bounding box center [1024, 194] width 112 height 35
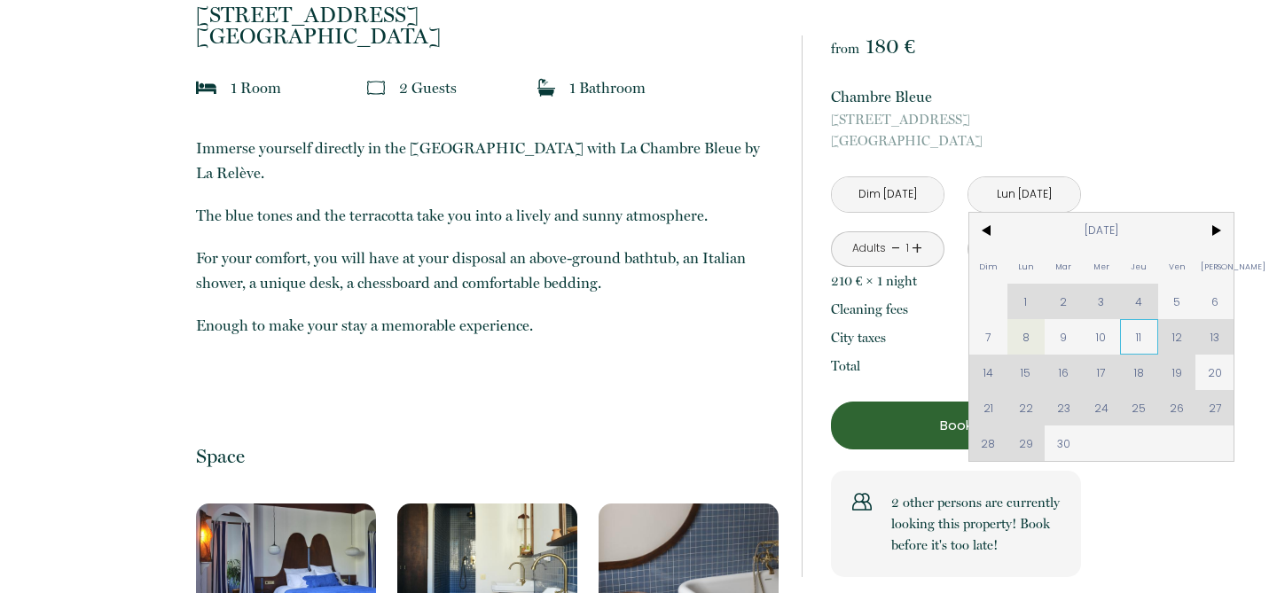
click at [1142, 338] on span "11" at bounding box center [1139, 336] width 38 height 35
type input "Jeu [DATE]"
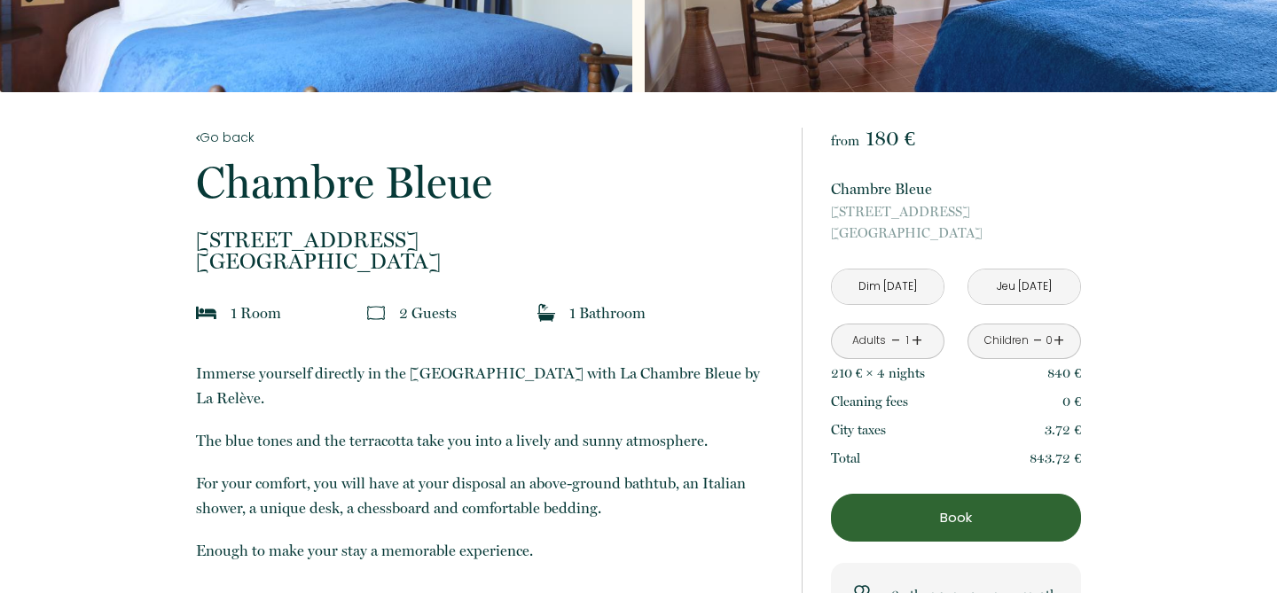
scroll to position [0, 0]
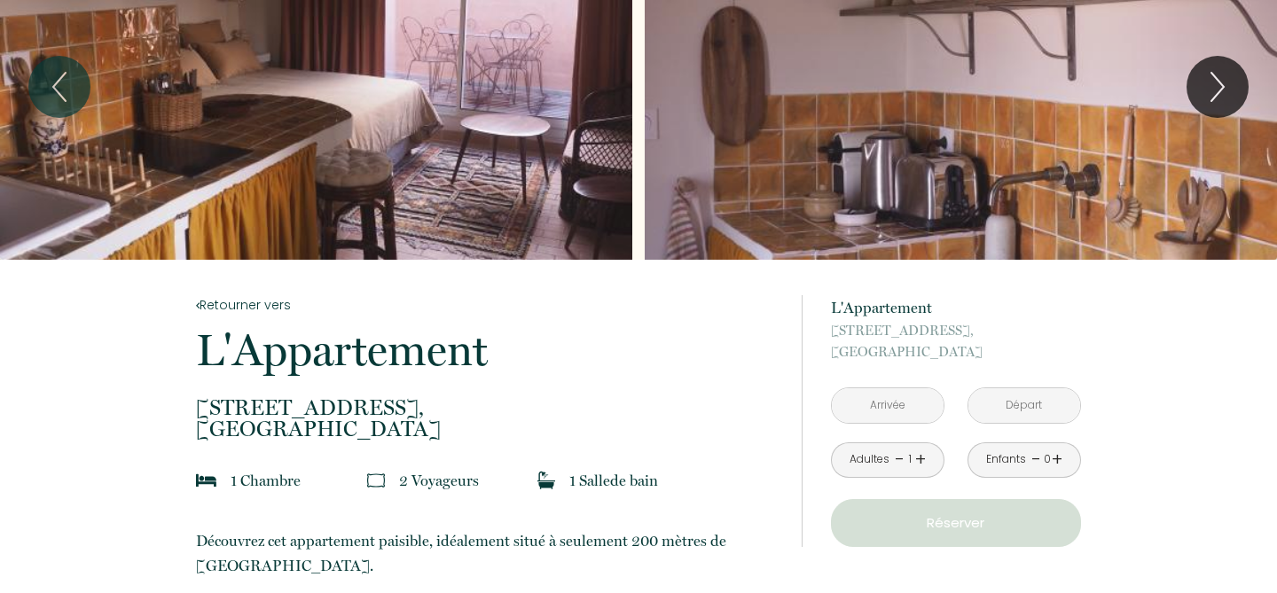
scroll to position [224, 0]
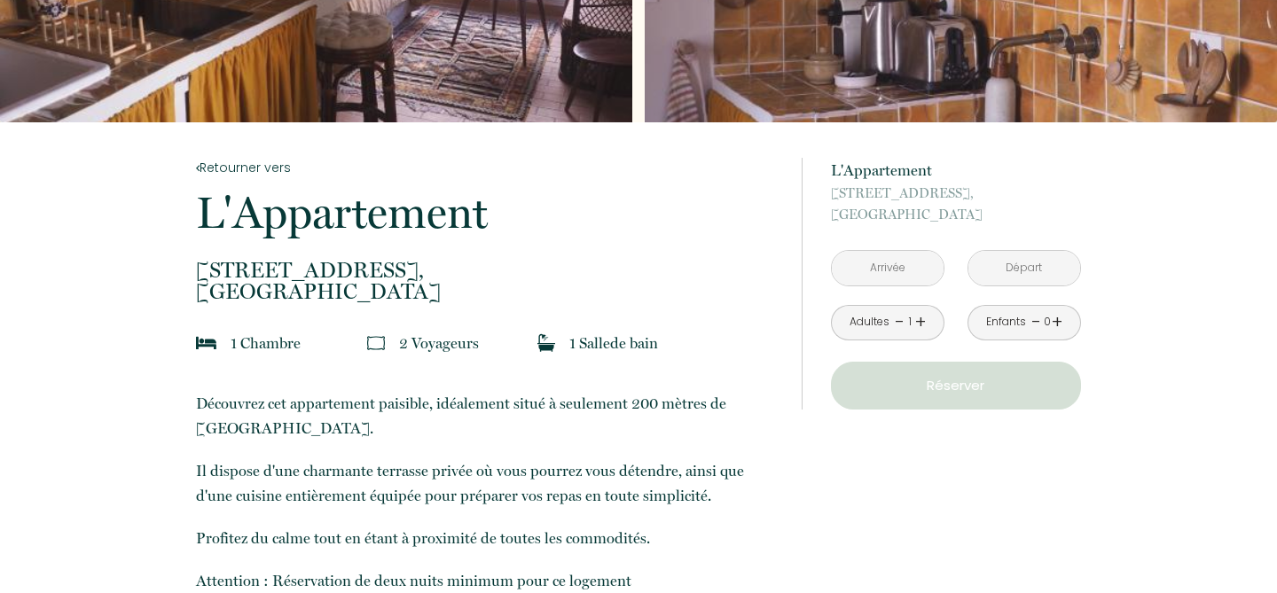
click at [892, 274] on input "text" at bounding box center [888, 268] width 112 height 35
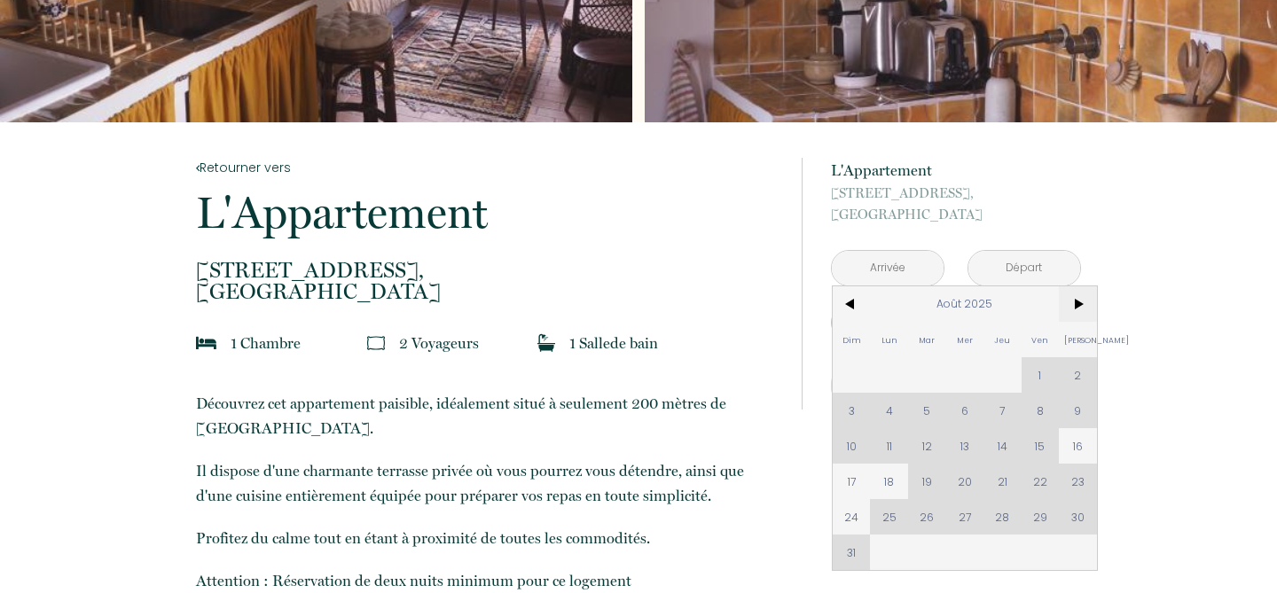
click at [1071, 299] on span ">" at bounding box center [1078, 303] width 38 height 35
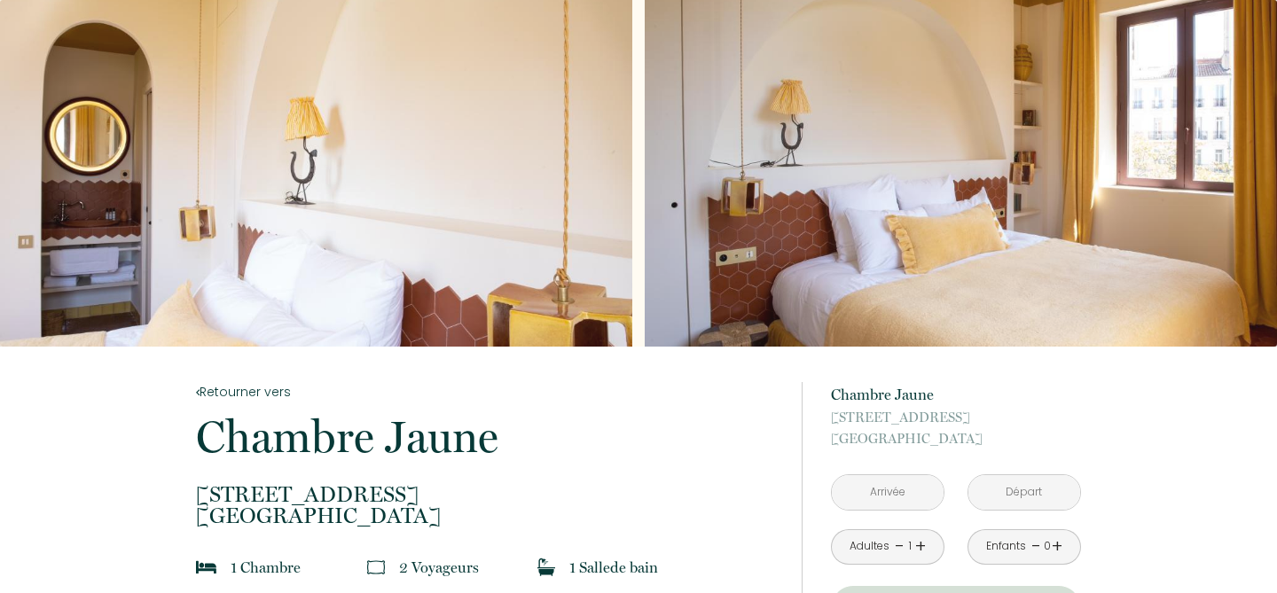
scroll to position [145, 0]
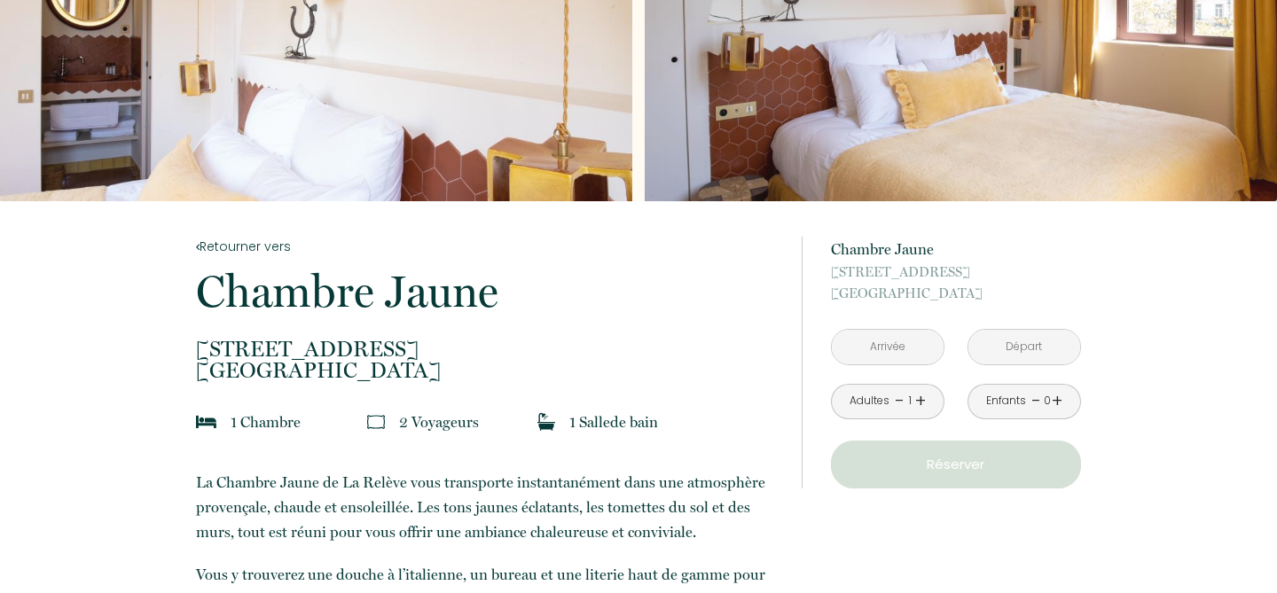
click at [885, 341] on input "text" at bounding box center [888, 347] width 112 height 35
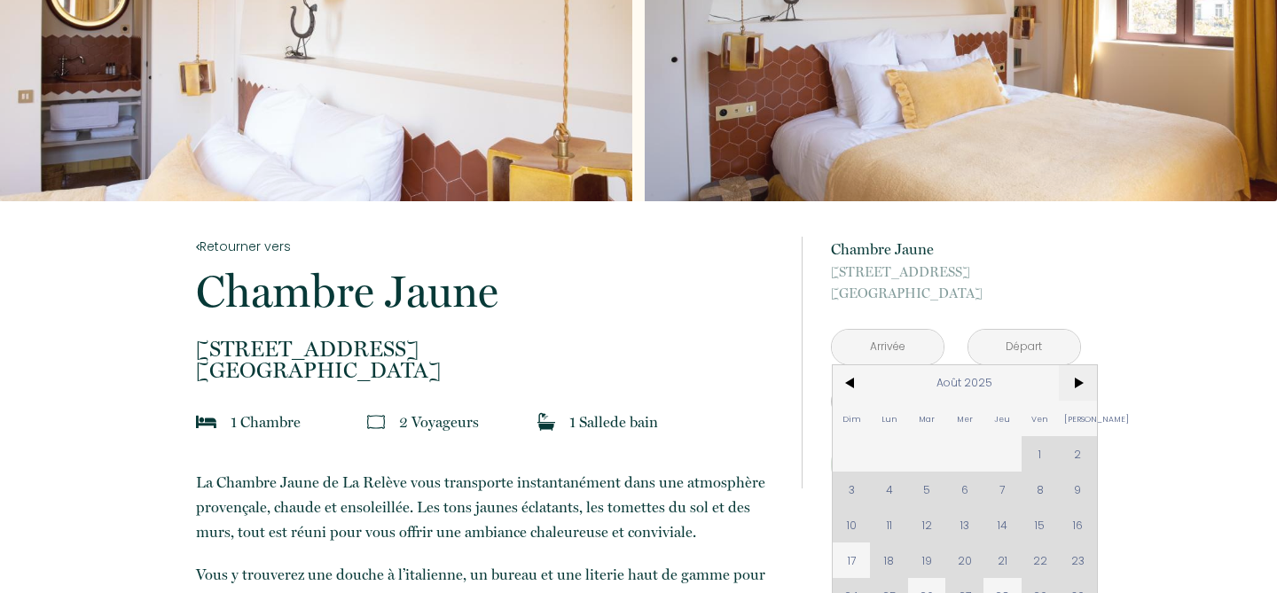
click at [1077, 385] on span ">" at bounding box center [1078, 382] width 38 height 35
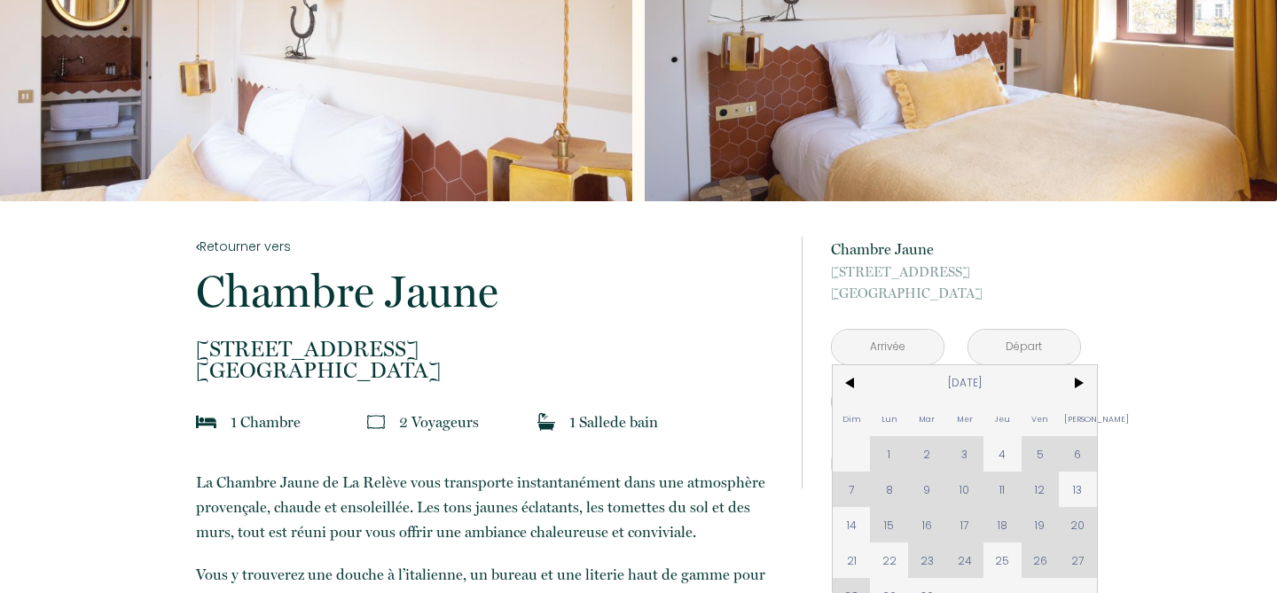
click at [1041, 489] on div "Dim Lun Mar Mer Jeu Ven Sam 1 2 3 4 5 6 7 8 9 10 11 12 13 14 15 16 17 18 19 20 …" at bounding box center [965, 489] width 264 height 248
click at [1003, 489] on div "Dim Lun Mar Mer Jeu Ven Sam 1 2 3 4 5 6 7 8 9 10 11 12 13 14 15 16 17 18 19 20 …" at bounding box center [965, 489] width 264 height 248
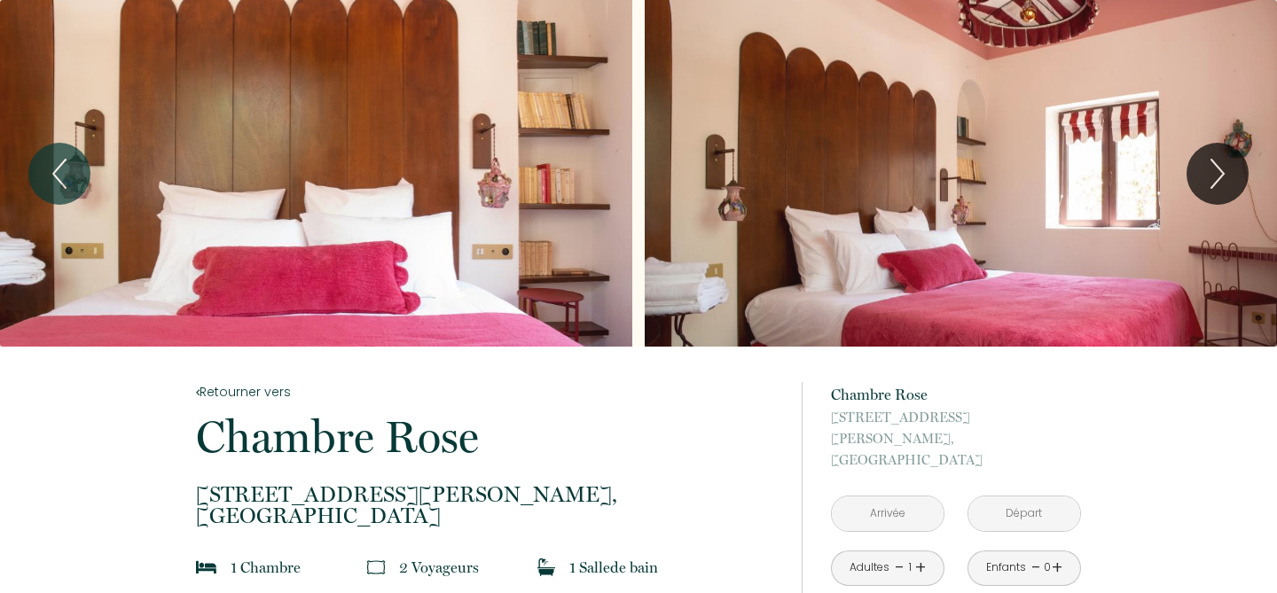
scroll to position [197, 0]
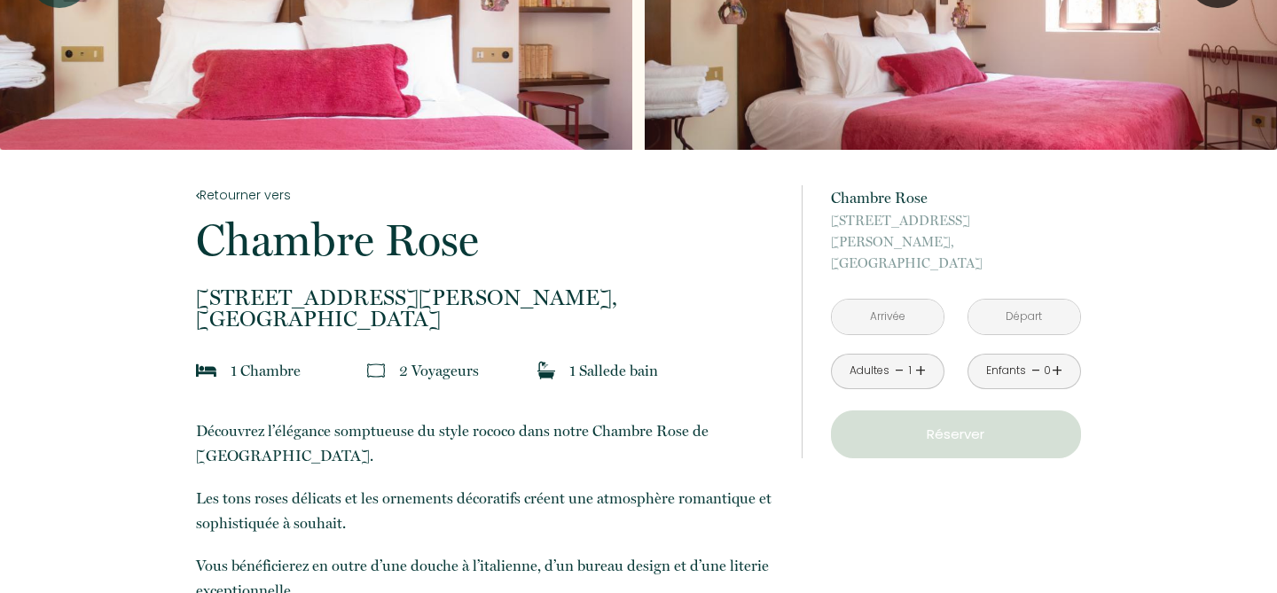
click at [916, 276] on div "à partir de 150 € Chambre Rose [STREET_ADDRESS] < [DATE] > Dim Lun Mar Mer Jeu …" at bounding box center [956, 321] width 250 height 273
click at [921, 302] on input "text" at bounding box center [888, 317] width 112 height 35
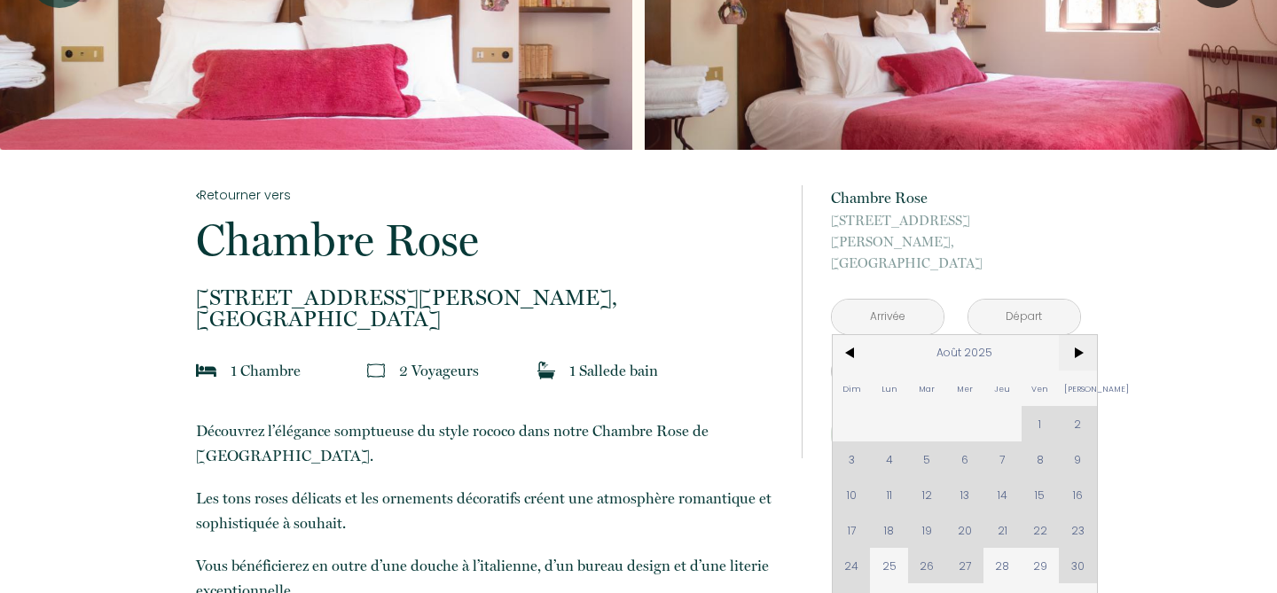
click at [1079, 335] on span ">" at bounding box center [1078, 352] width 38 height 35
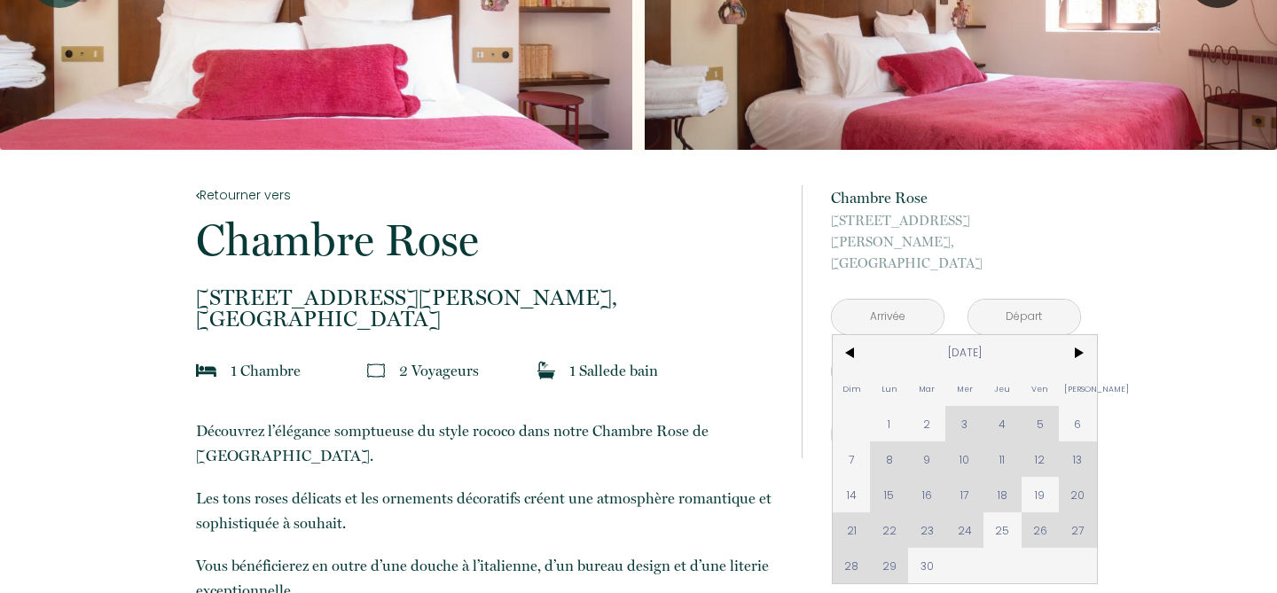
click at [1004, 440] on div "Dim Lun Mar Mer Jeu Ven Sam 1 2 3 4 5 6 7 8 9 10 11 12 13 14 15 16 17 18 19 20 …" at bounding box center [965, 459] width 264 height 248
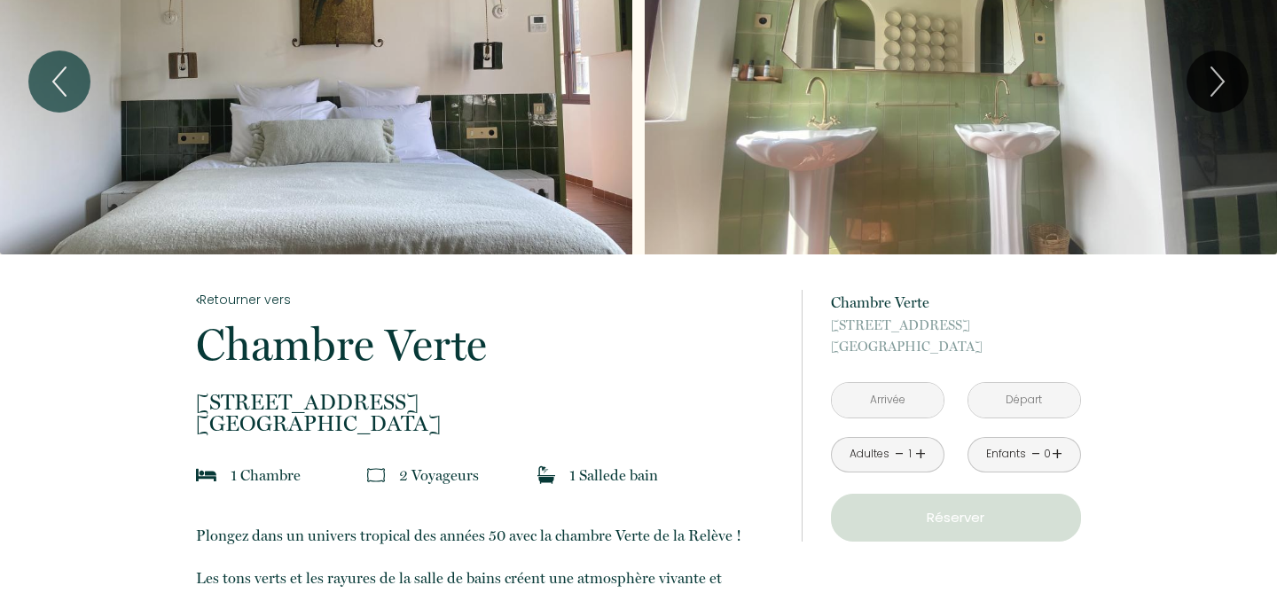
scroll to position [193, 0]
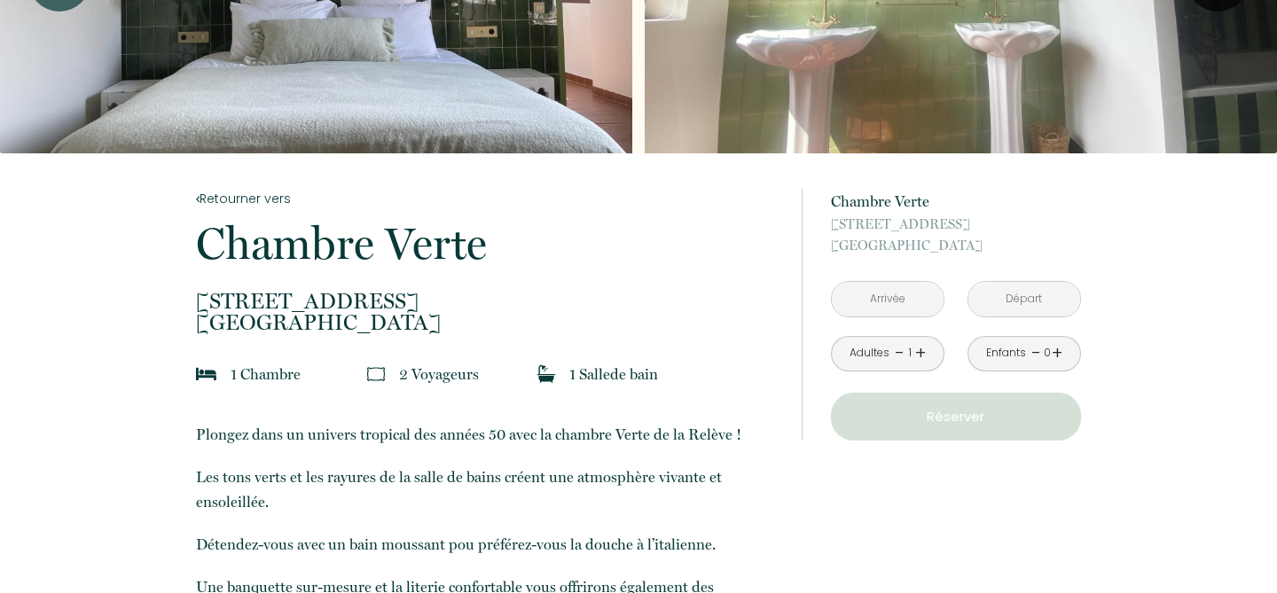
click at [868, 302] on input "text" at bounding box center [888, 299] width 112 height 35
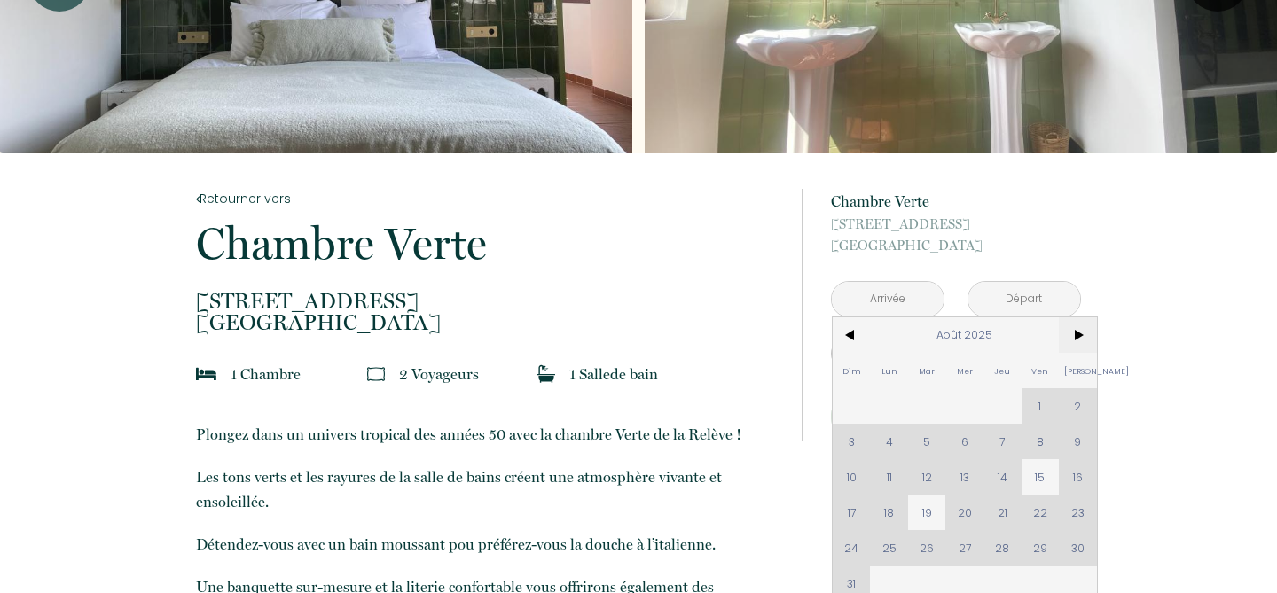
click at [1090, 344] on span ">" at bounding box center [1078, 334] width 38 height 35
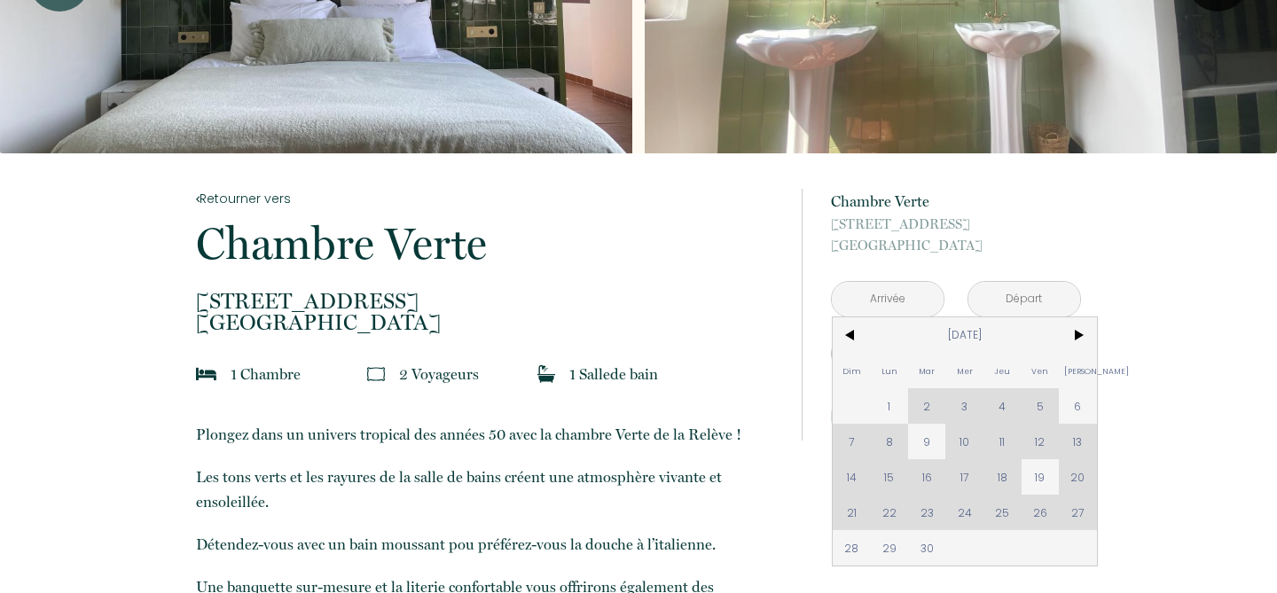
click at [1006, 446] on div "Dim Lun Mar Mer Jeu Ven Sam 1 2 3 4 5 6 7 8 9 10 11 12 13 14 15 16 17 18 19 20 …" at bounding box center [965, 441] width 264 height 248
click at [925, 434] on span "9" at bounding box center [927, 441] width 38 height 35
type input "Mar [DATE]"
type input "Mer [DATE]"
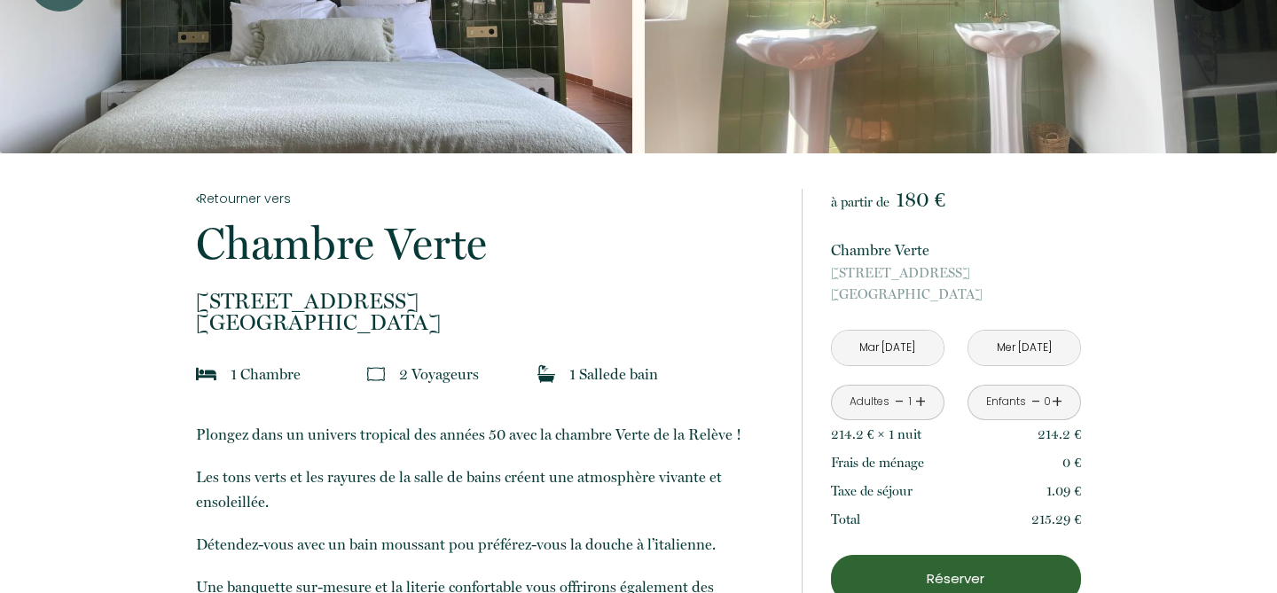
click at [1000, 354] on input "Mer [DATE]" at bounding box center [1024, 348] width 112 height 35
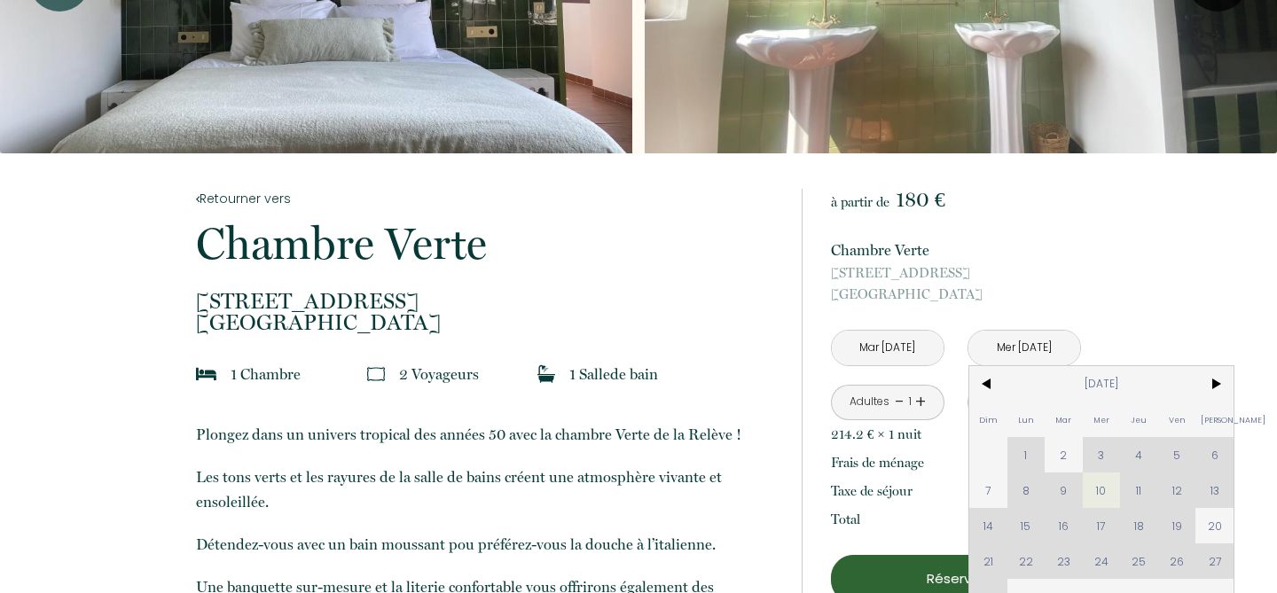
click at [1022, 255] on p "Chambre Verte" at bounding box center [956, 250] width 250 height 25
